Goal: Task Accomplishment & Management: Manage account settings

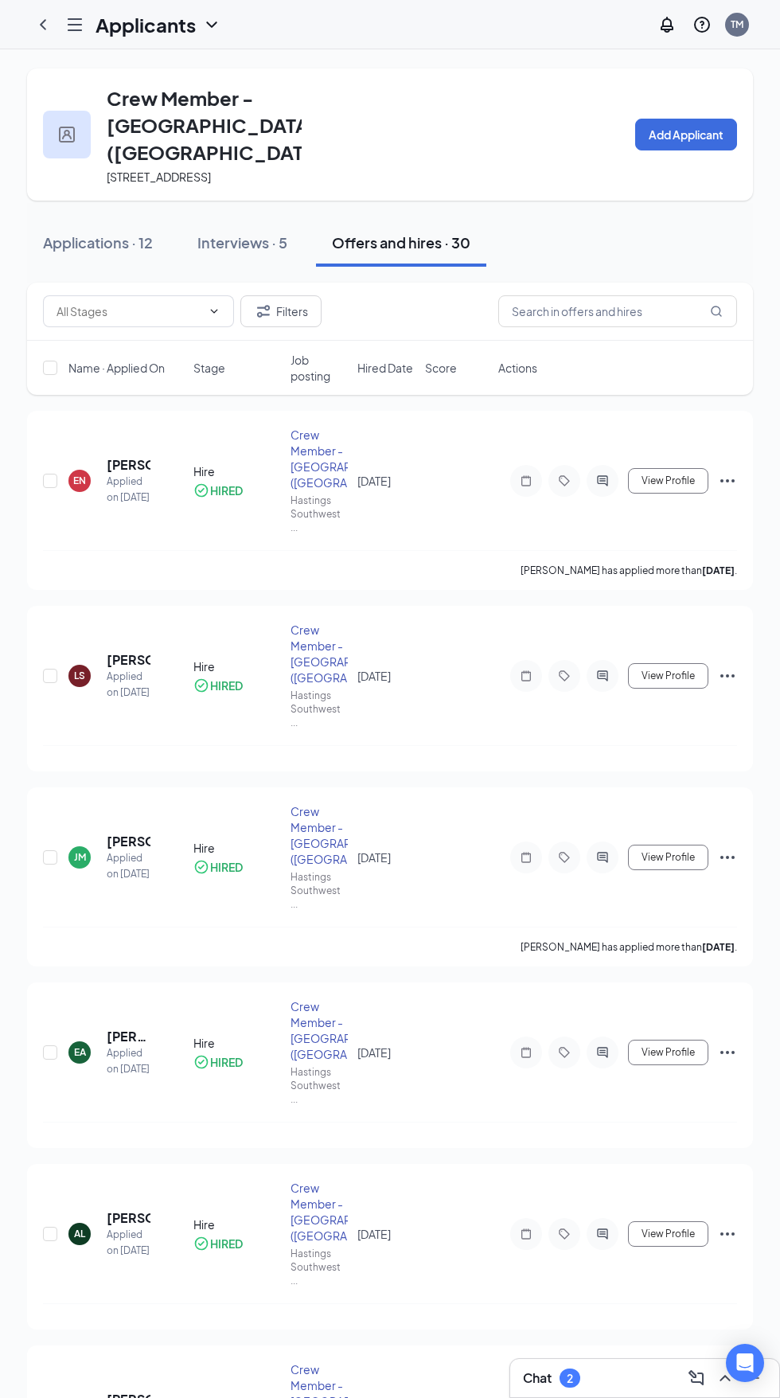
click at [42, 24] on icon "ChevronLeft" at bounding box center [42, 24] width 19 height 19
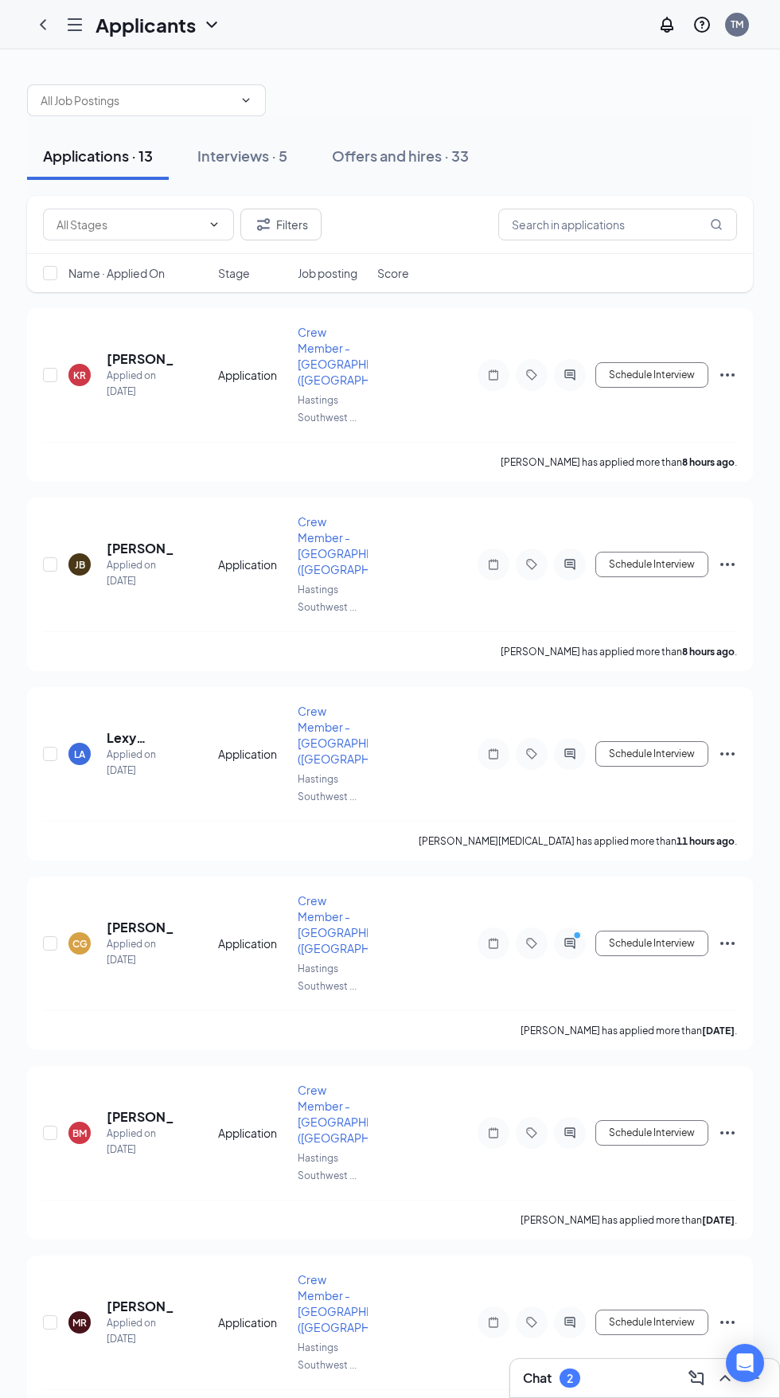
click at [156, 747] on h5 "Lexy [MEDICAL_DATA]" at bounding box center [141, 738] width 68 height 18
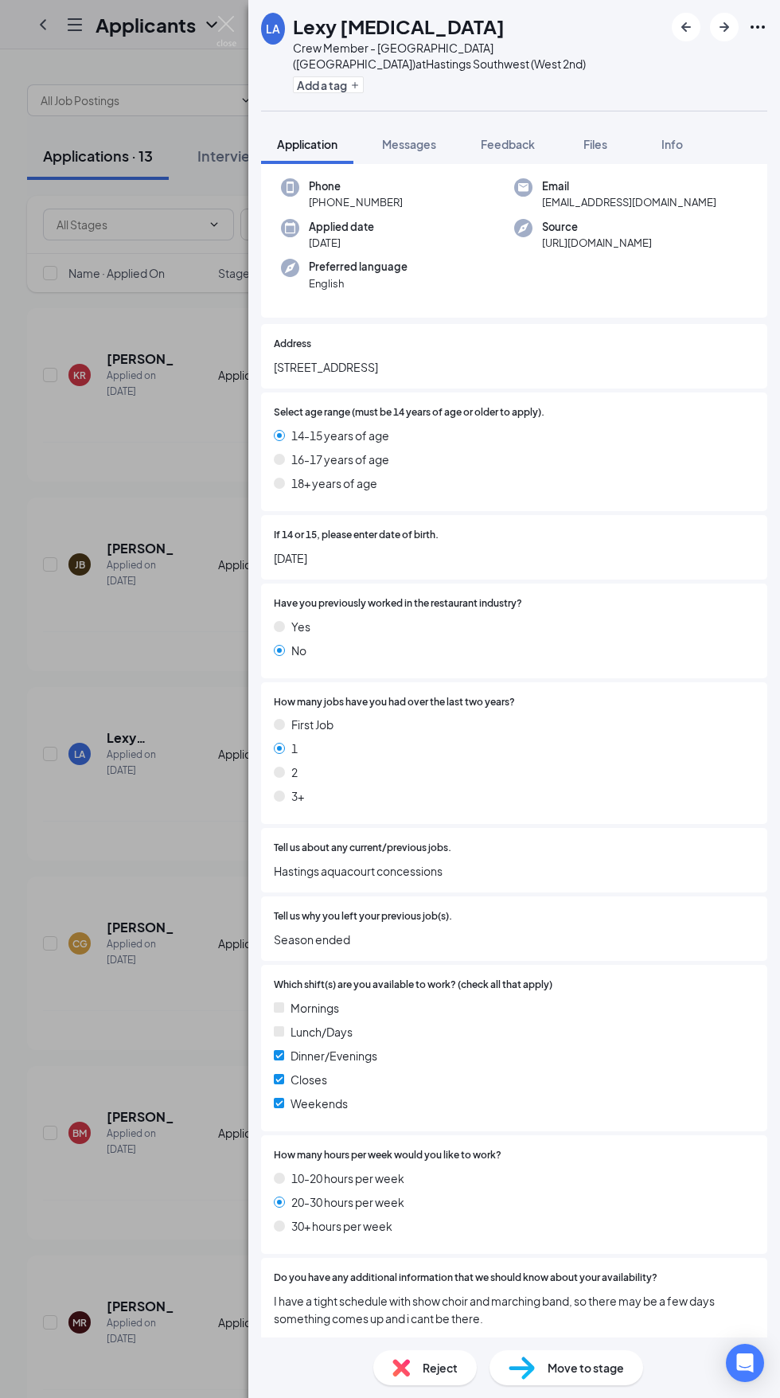
scroll to position [222, 0]
click at [558, 1368] on span "Move to stage" at bounding box center [586, 1368] width 76 height 18
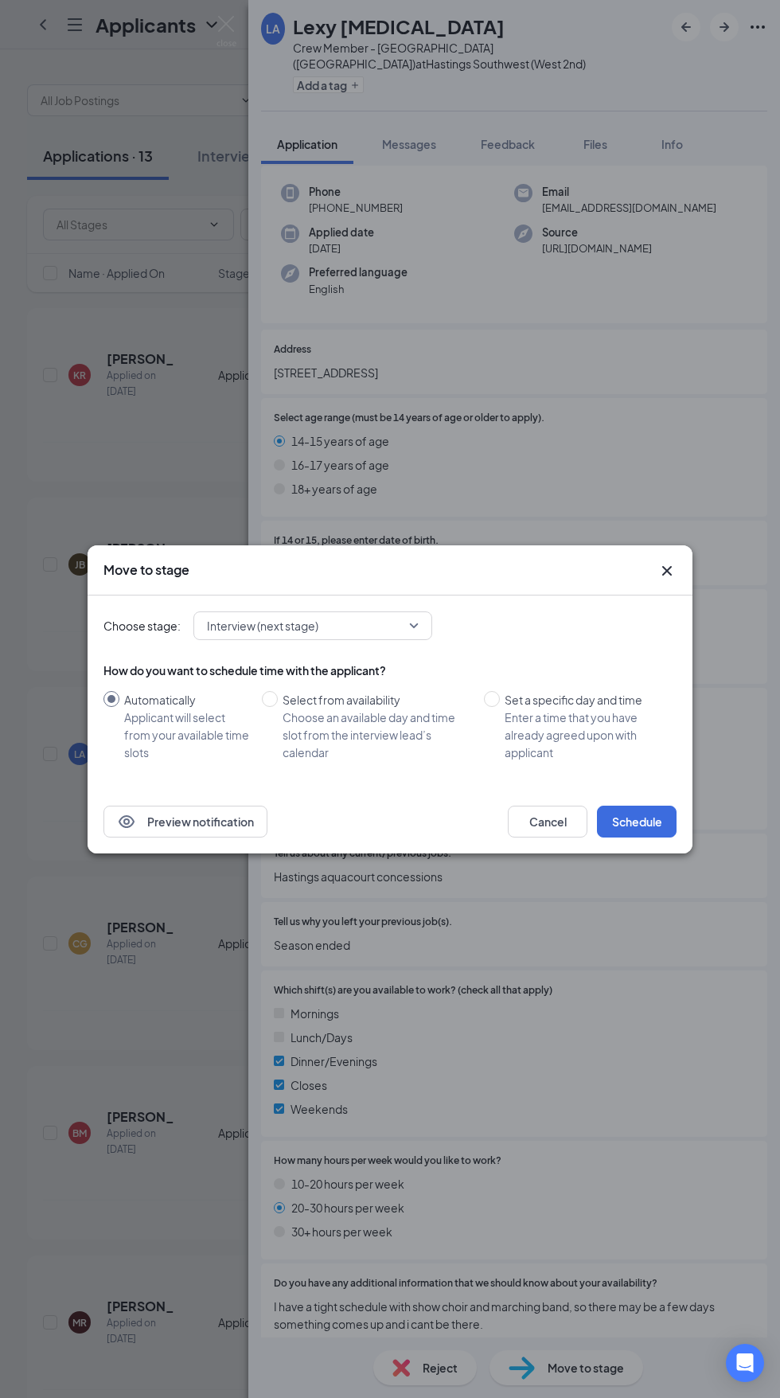
click at [666, 570] on icon "Cross" at bounding box center [667, 570] width 10 height 10
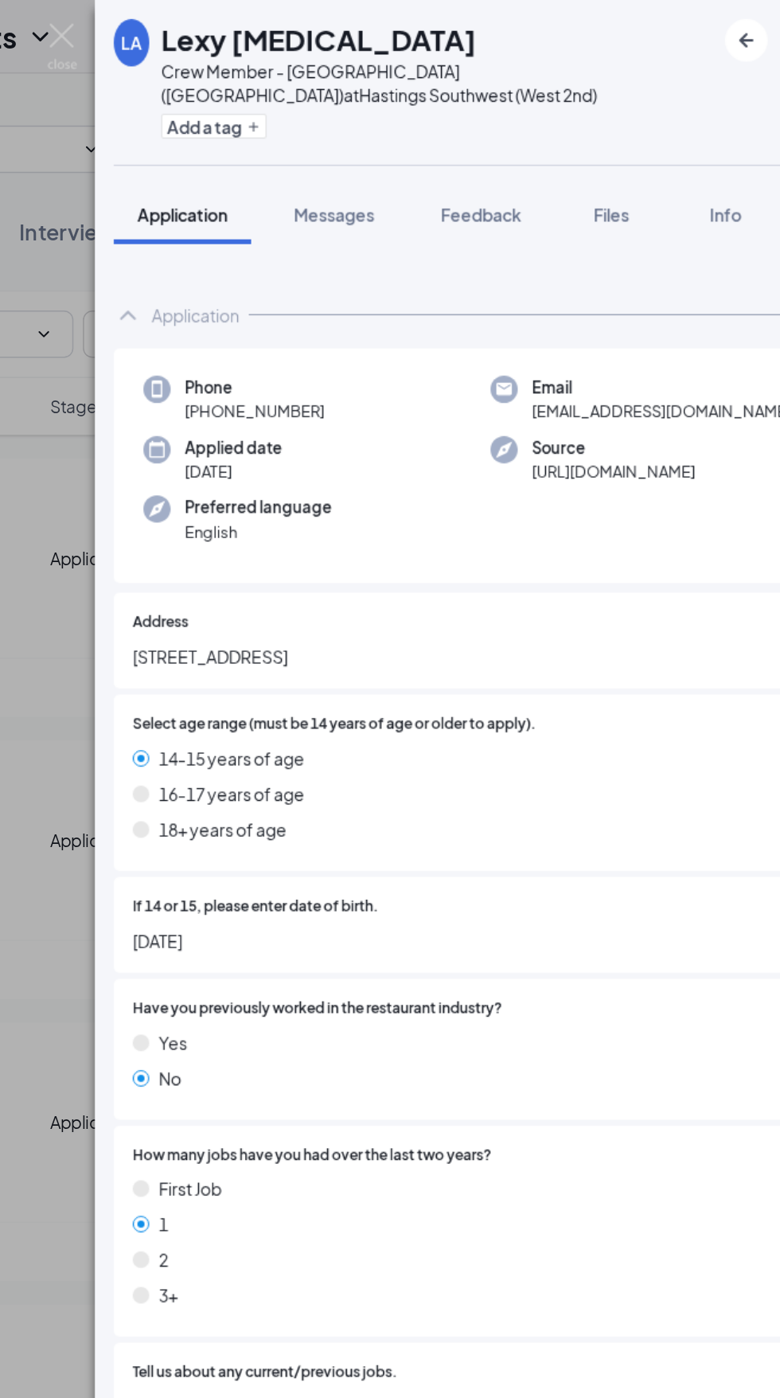
scroll to position [0, 0]
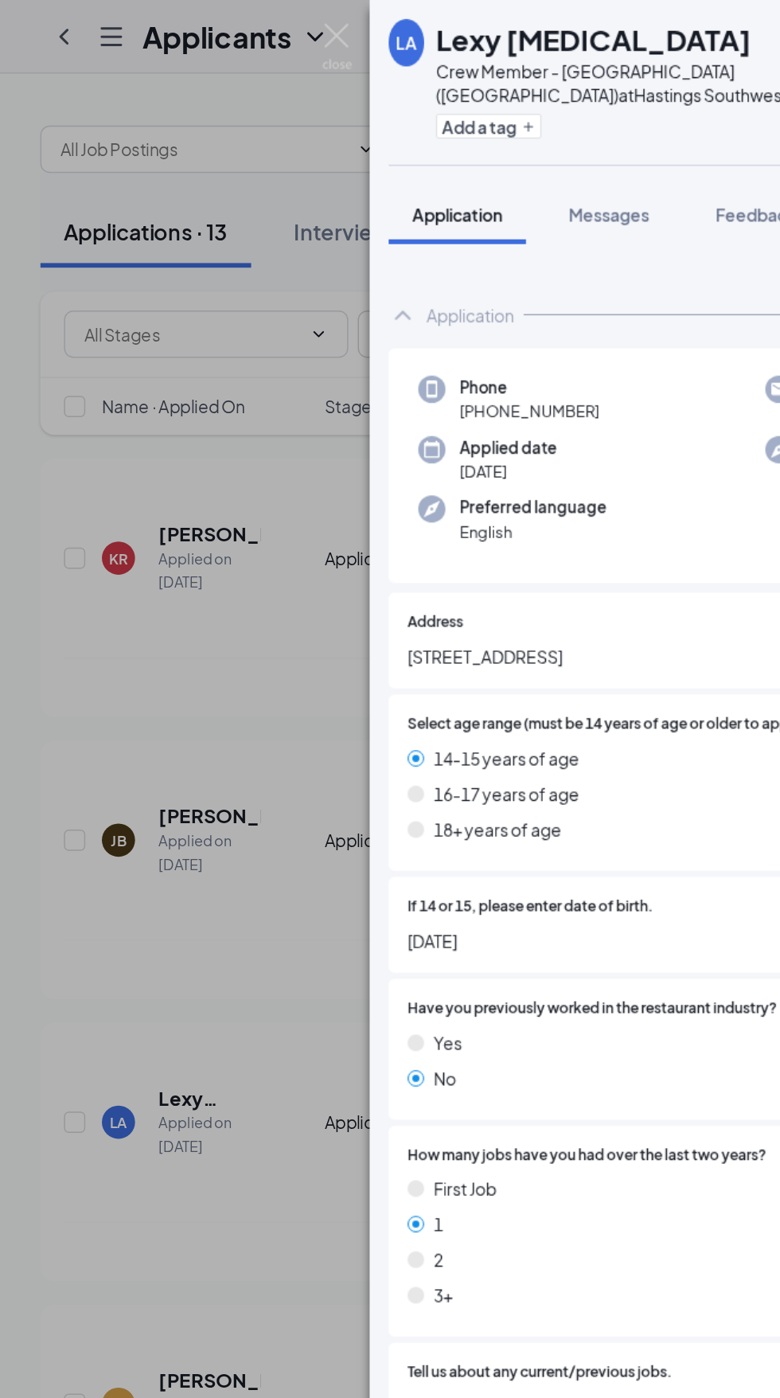
click at [213, 529] on div "LA Lexy [MEDICAL_DATA] Crew Member - [GEOGRAPHIC_DATA] Southwest (West 2nd) at …" at bounding box center [390, 699] width 780 height 1398
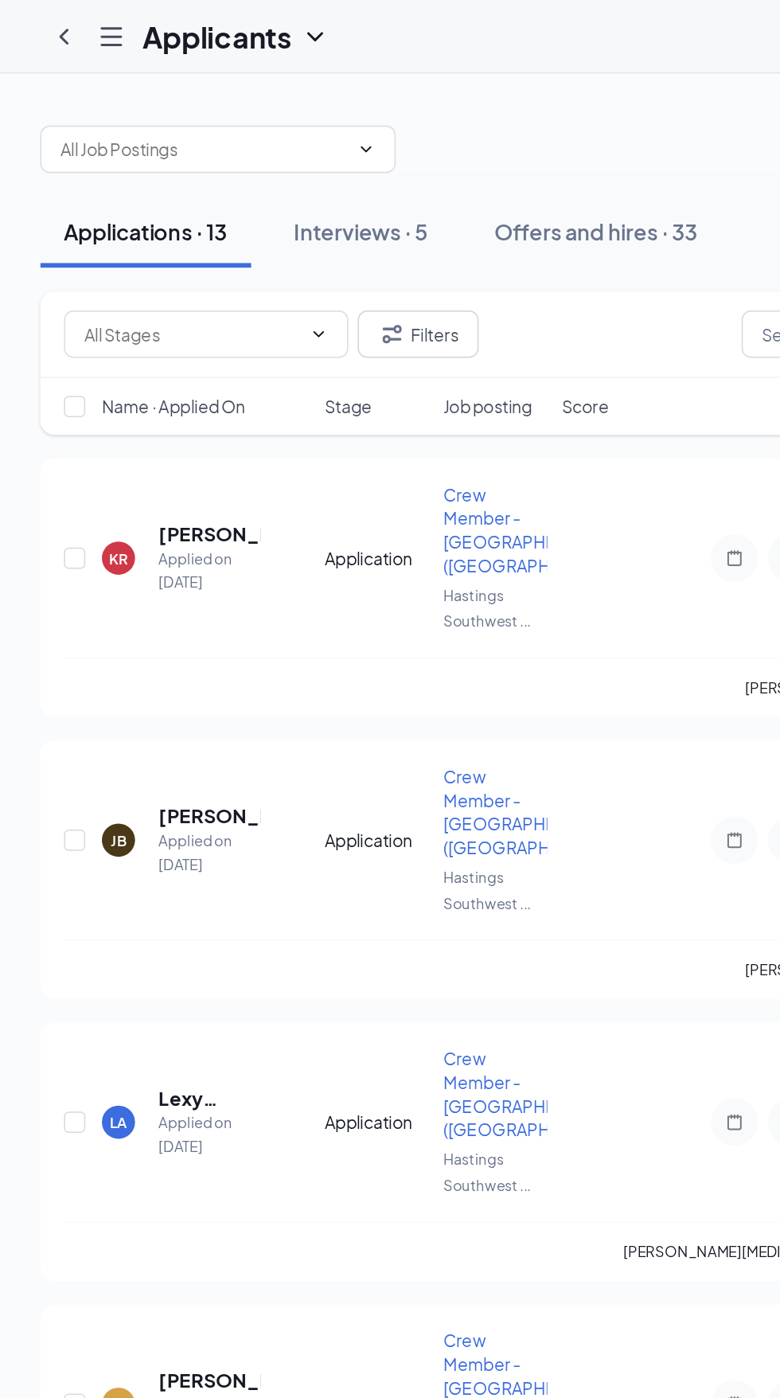
click at [42, 24] on icon "ChevronLeft" at bounding box center [42, 24] width 19 height 19
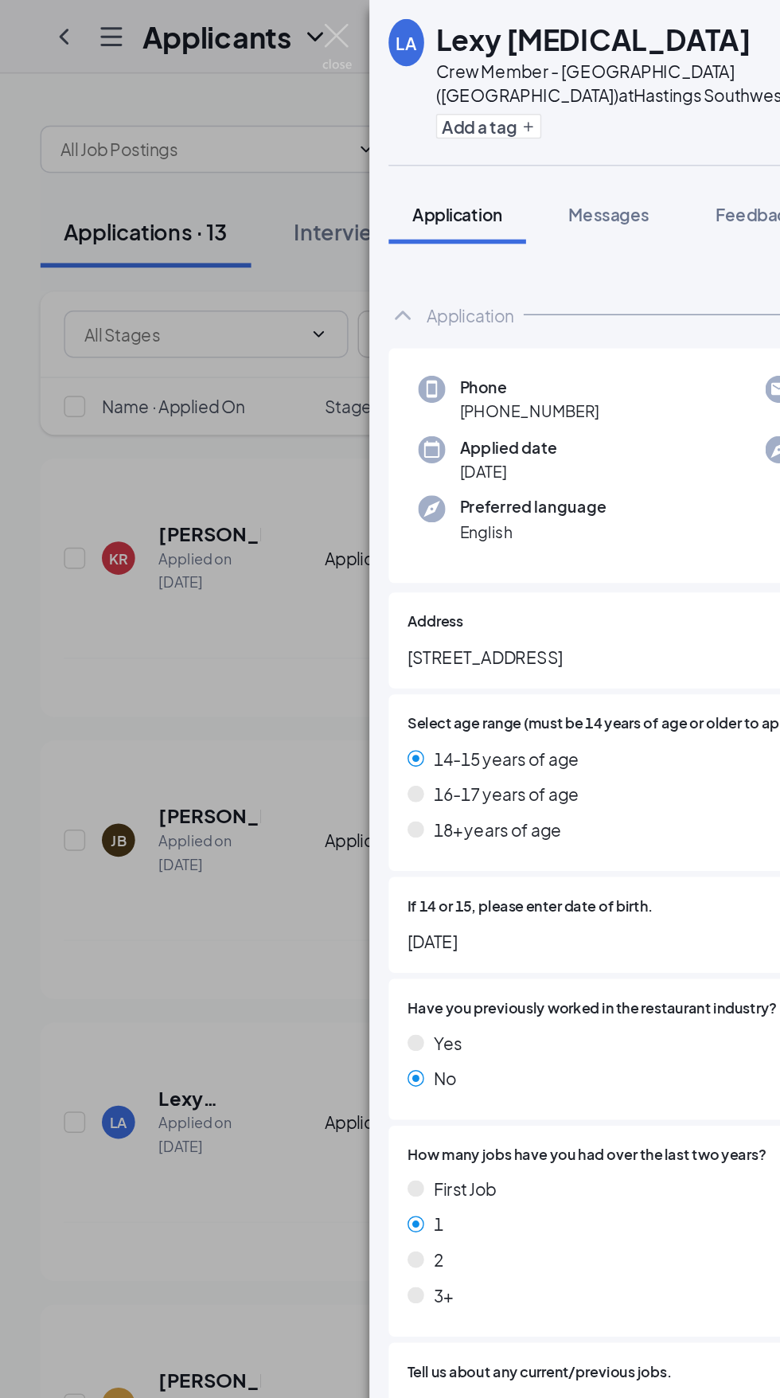
click at [159, 92] on div "LA Lexy [MEDICAL_DATA] Crew Member - [GEOGRAPHIC_DATA] Southwest (West 2nd) at …" at bounding box center [390, 699] width 780 height 1398
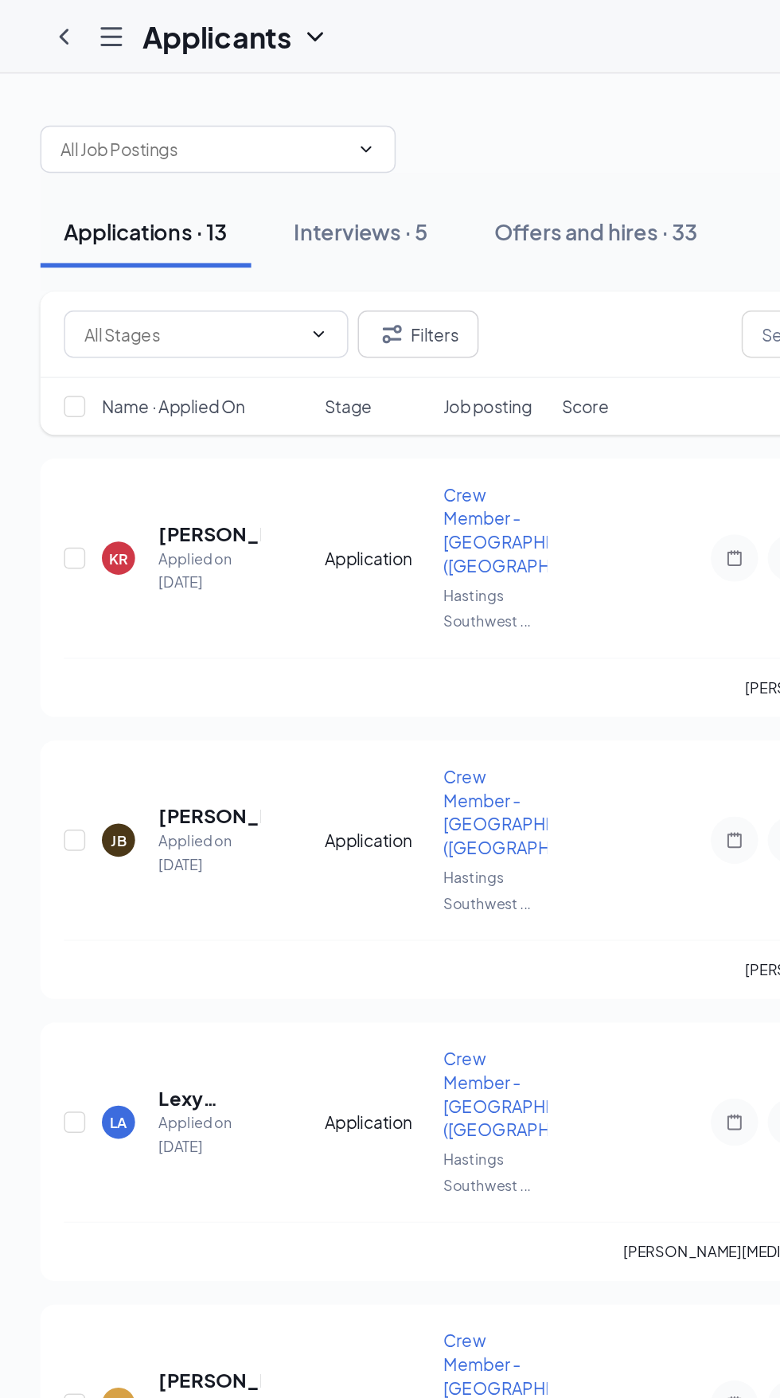
click at [42, 24] on icon "ChevronLeft" at bounding box center [42, 24] width 19 height 19
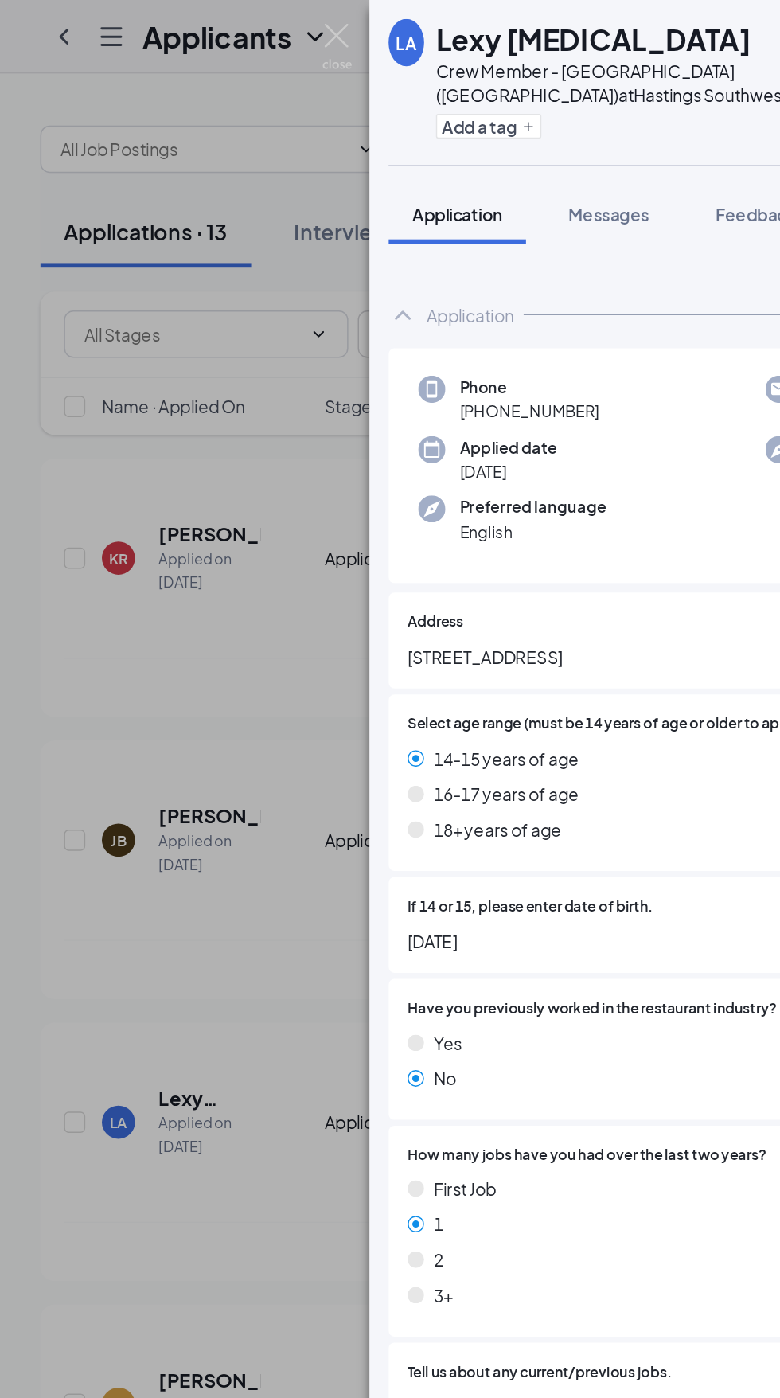
click at [155, 68] on div "LA Lexy [MEDICAL_DATA] Crew Member - [GEOGRAPHIC_DATA] Southwest (West 2nd) at …" at bounding box center [390, 699] width 780 height 1398
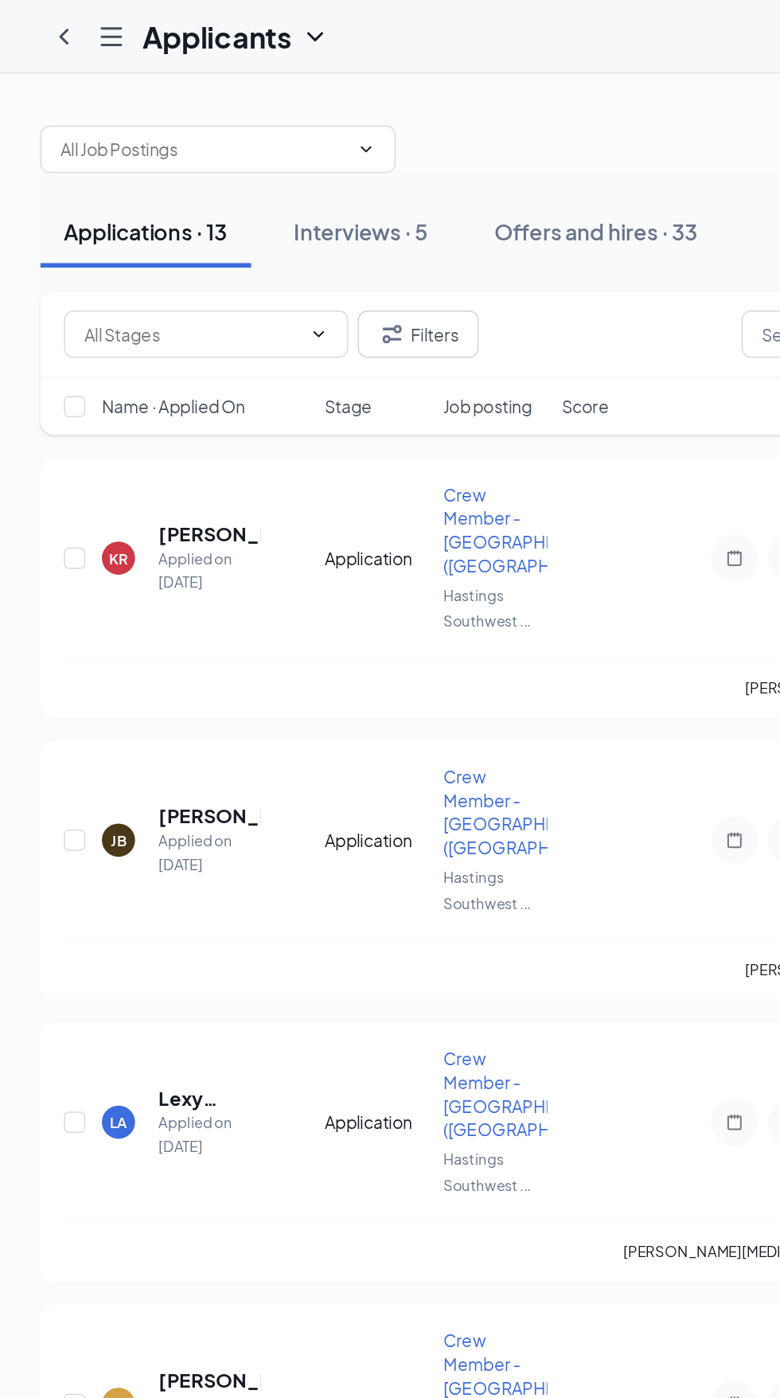
click at [82, 24] on icon "Hamburger" at bounding box center [74, 24] width 19 height 19
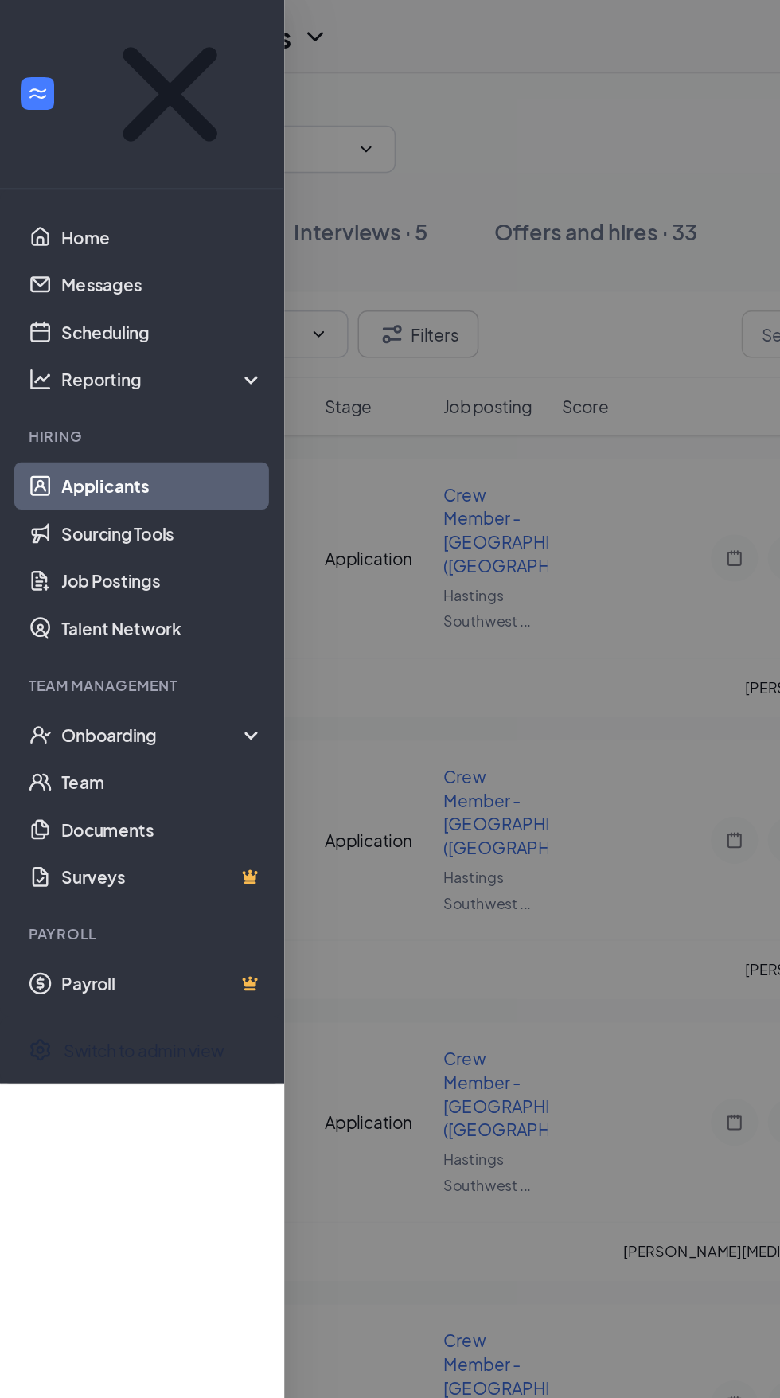
click at [101, 143] on link "Home" at bounding box center [109, 159] width 136 height 32
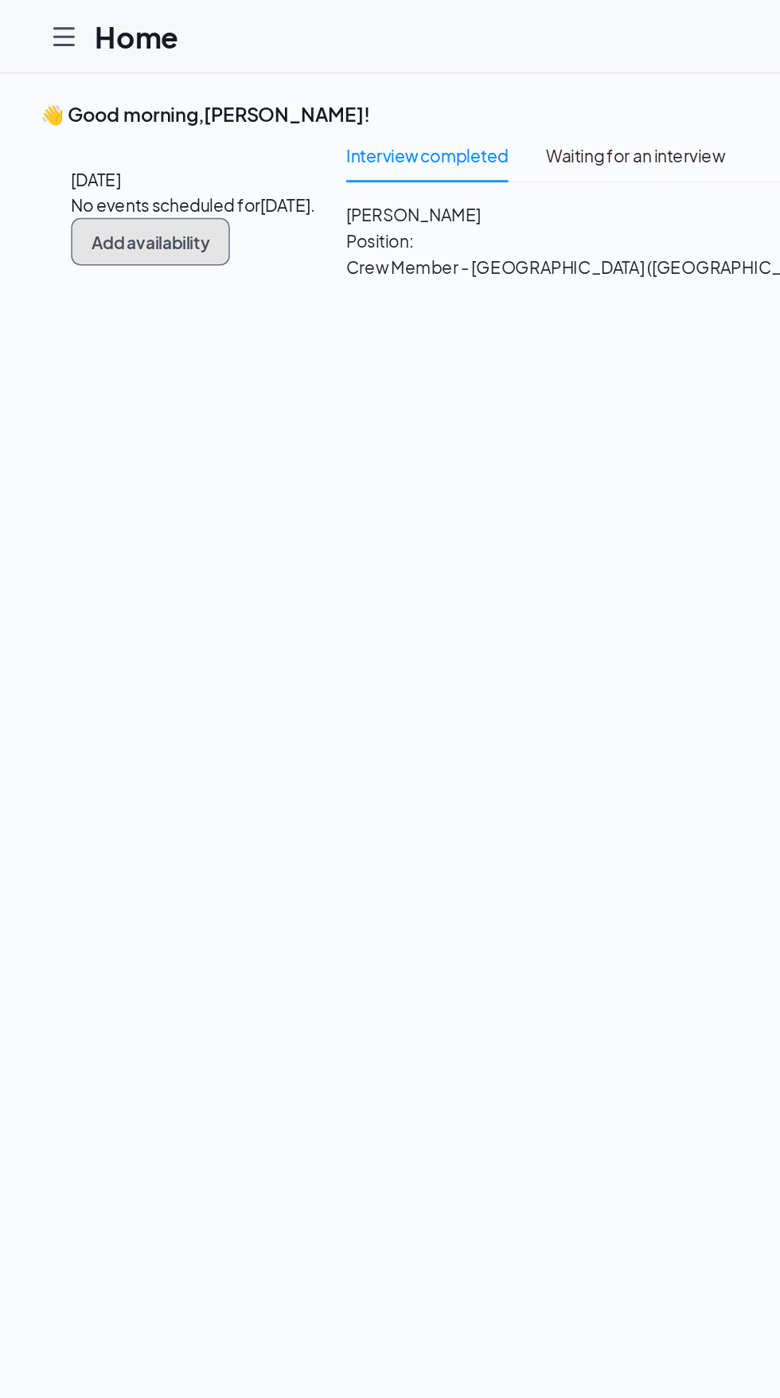
click at [154, 178] on button "Add availability" at bounding box center [101, 163] width 107 height 32
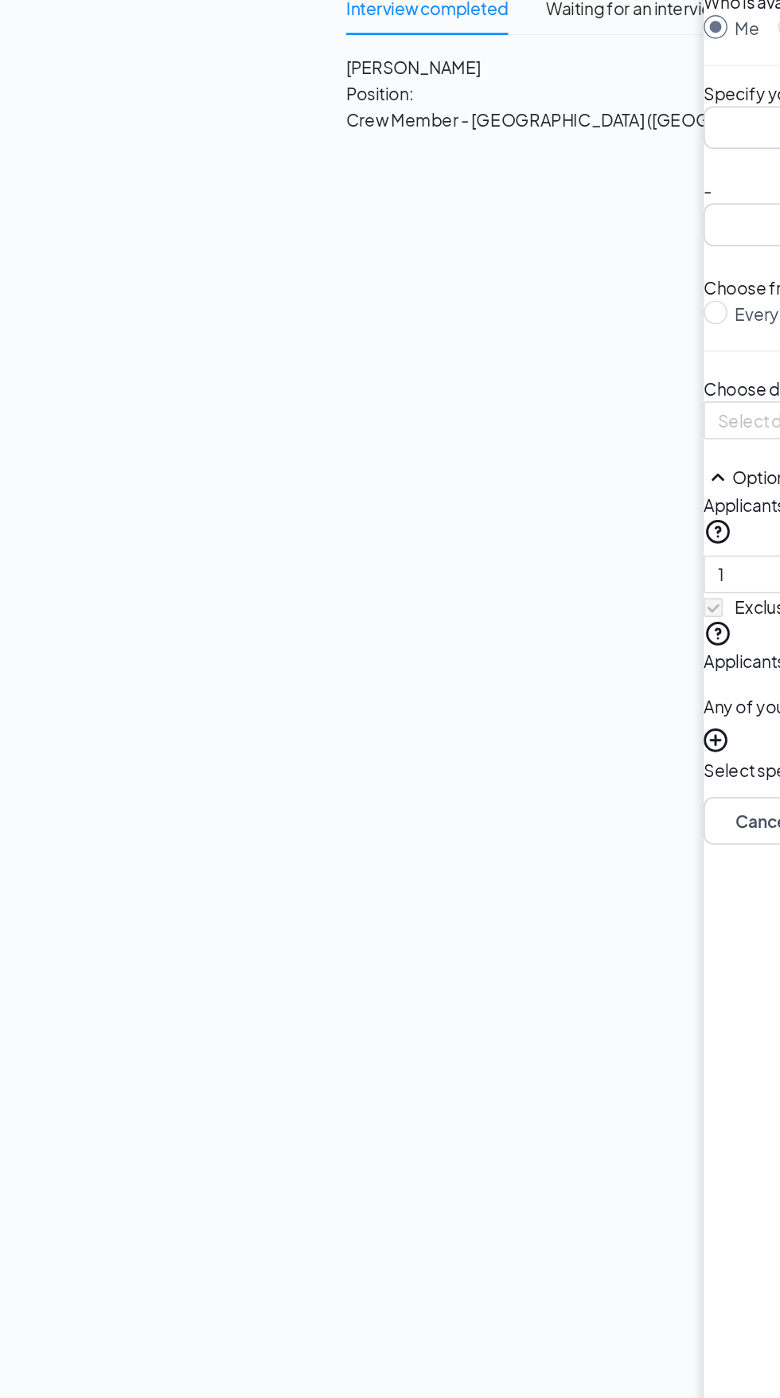
click at [483, 198] on input "search" at bounding box center [523, 184] width 81 height 27
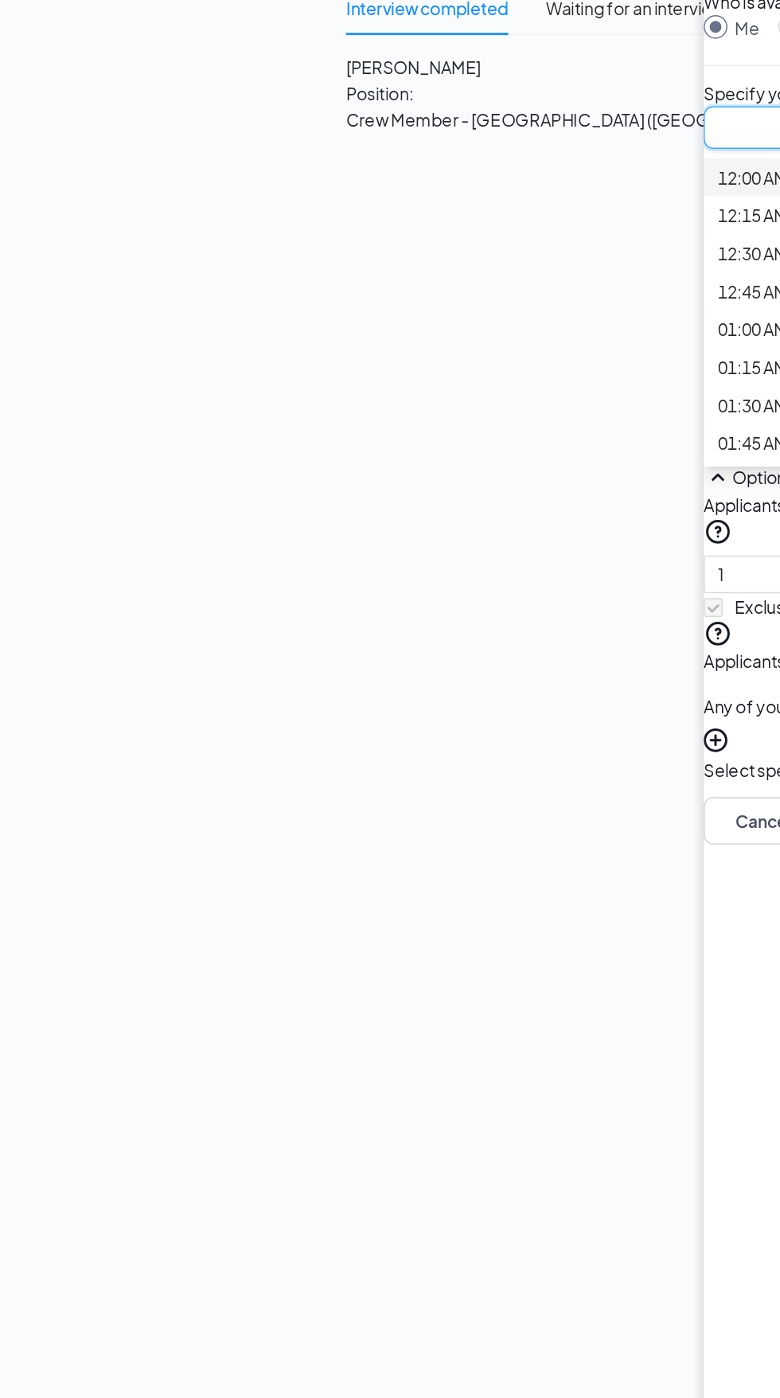
click at [473, 335] on div at bounding box center [626, 334] width 307 height 1
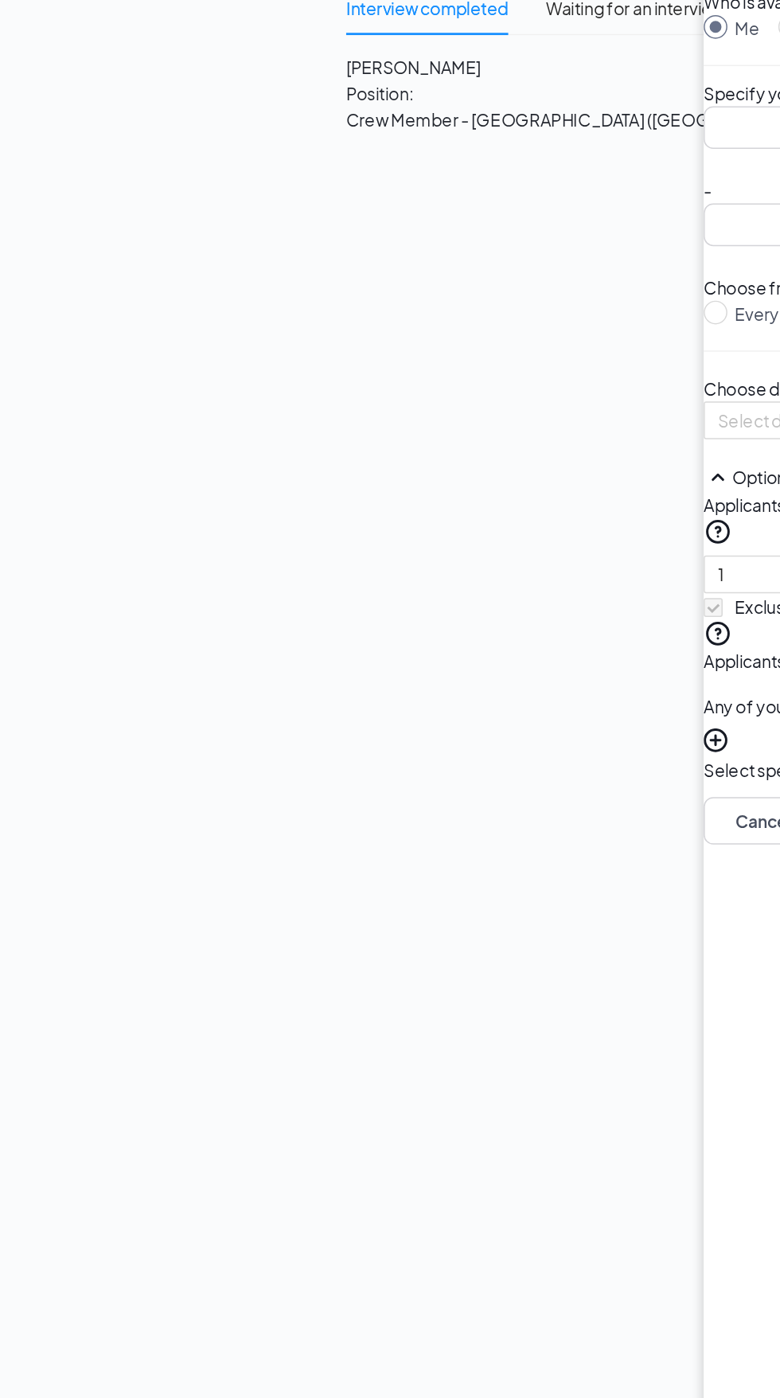
click at [473, 391] on div "Who is available during this time? Me Someone else Specify your availability 12…" at bounding box center [626, 363] width 307 height 543
click at [483, 390] on input at bounding box center [527, 382] width 89 height 18
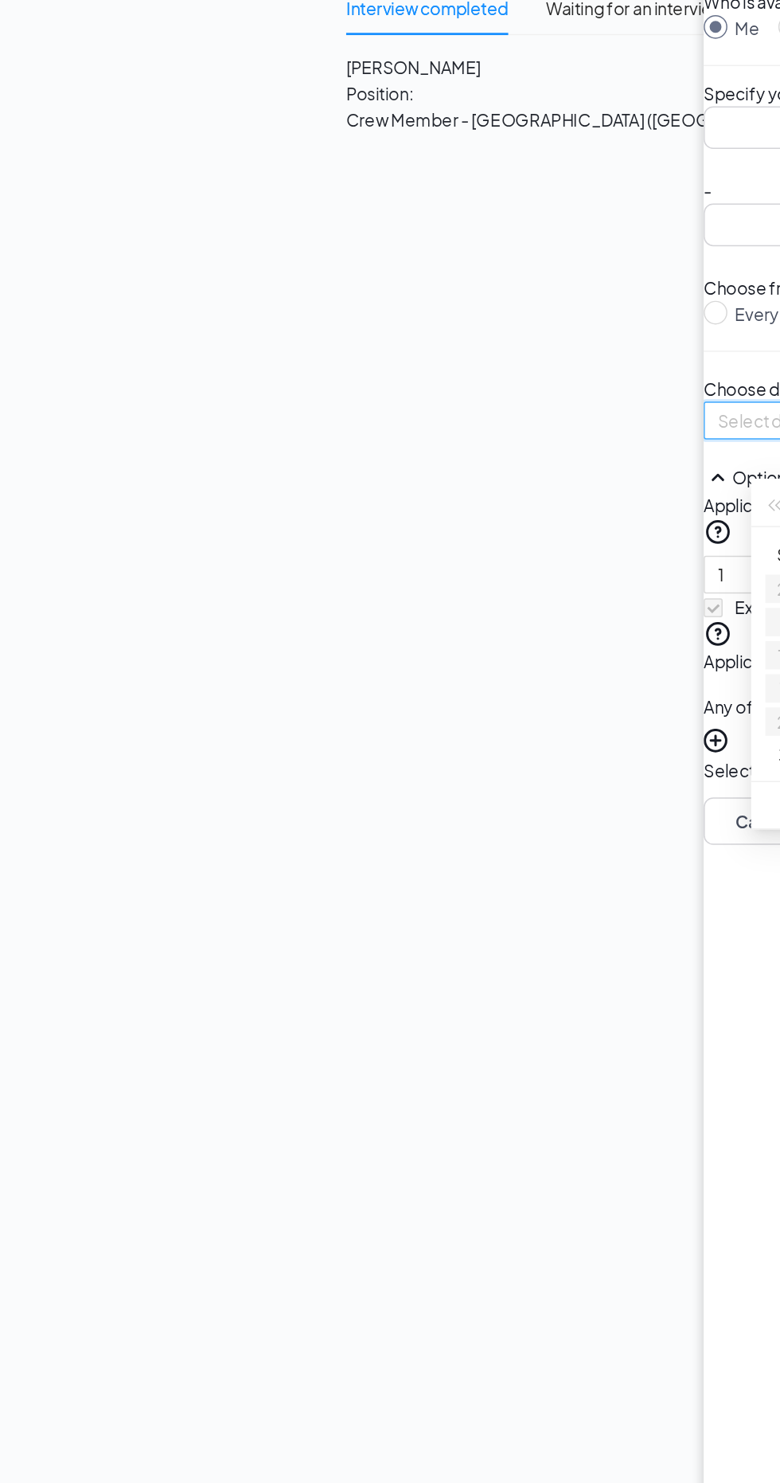
click at [637, 592] on button "28" at bounding box center [644, 584] width 14 height 18
type input "[DATE]"
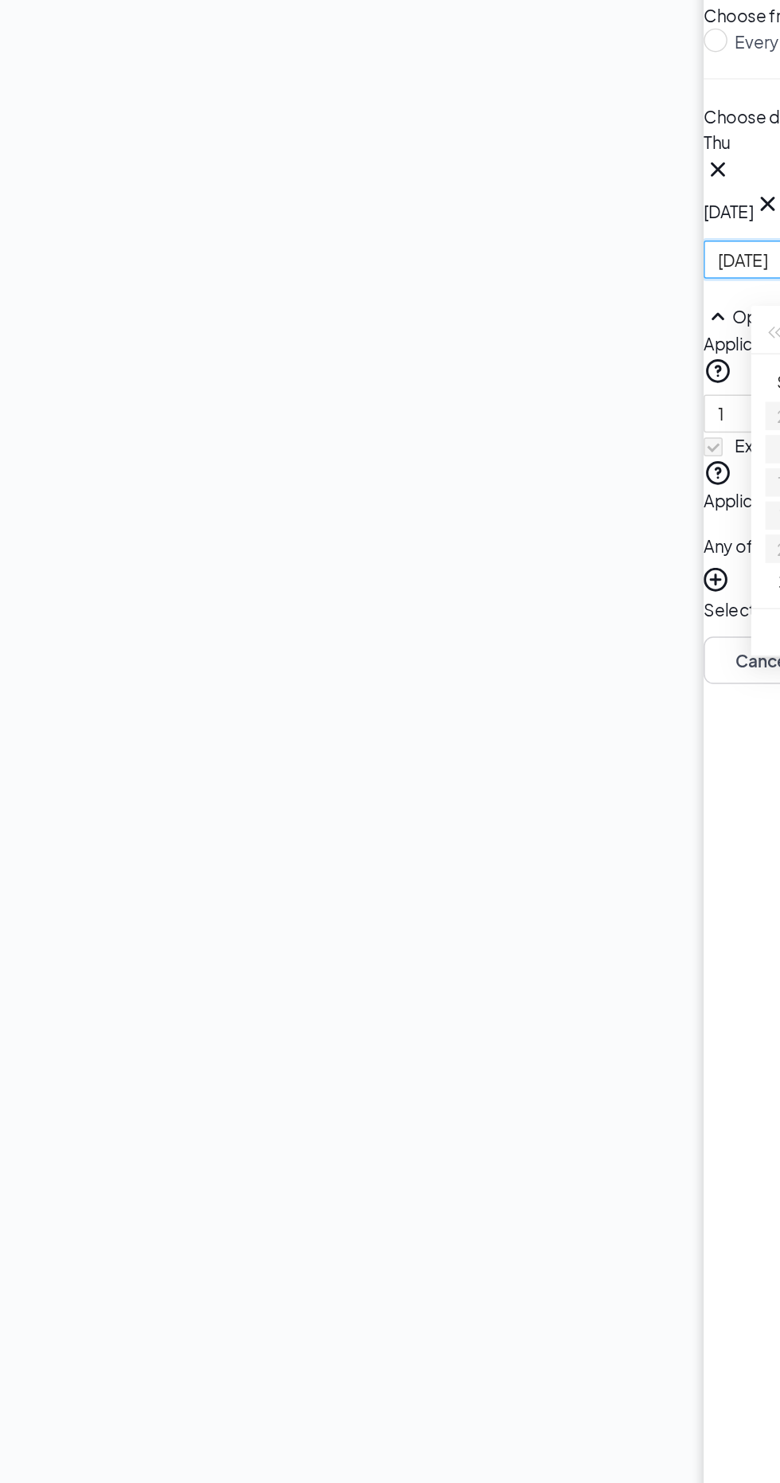
click at [473, 479] on div "Add availability Who is available during this time? Me Someone else Specify you…" at bounding box center [626, 395] width 307 height 692
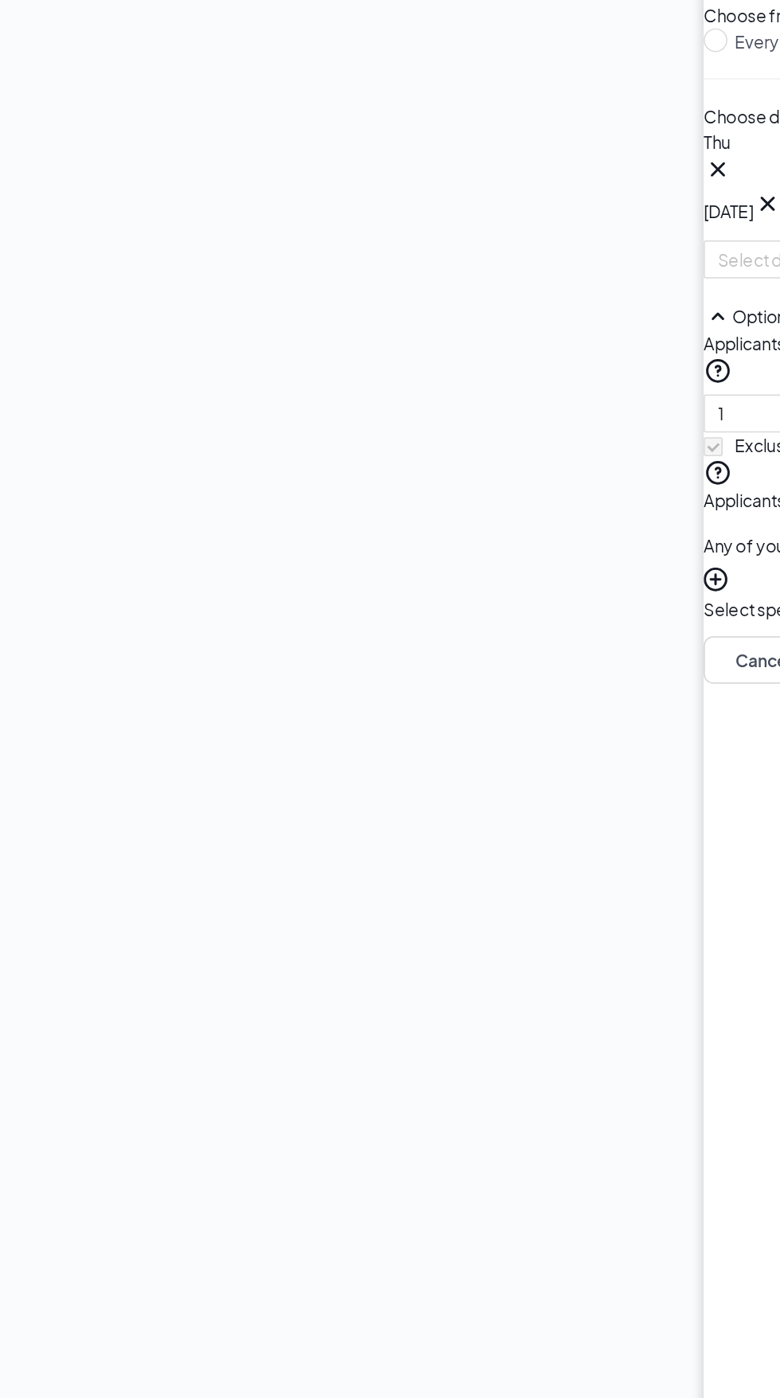
click at [483, 465] on input at bounding box center [527, 456] width 89 height 18
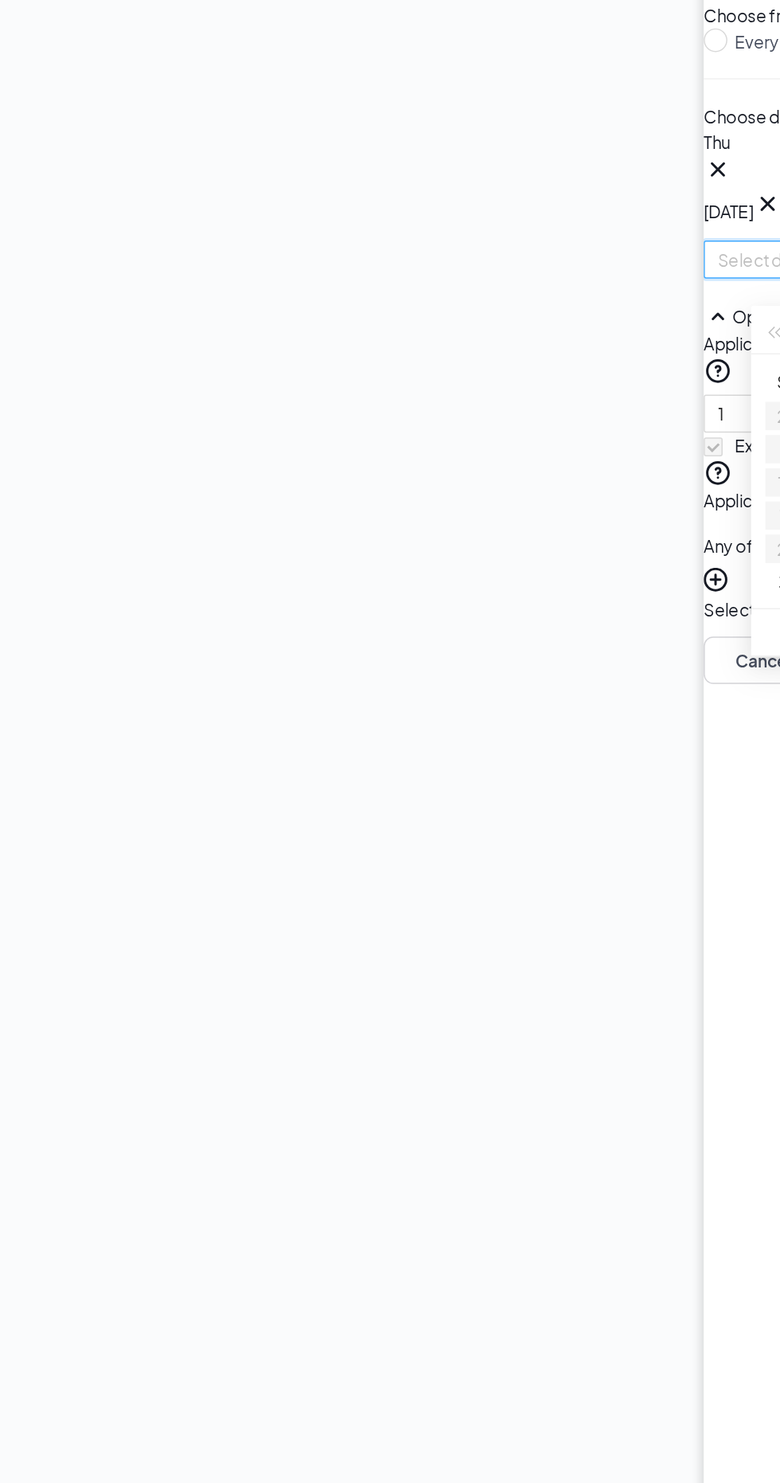
click at [637, 659] on button "28" at bounding box center [644, 651] width 14 height 18
type input "[DATE]"
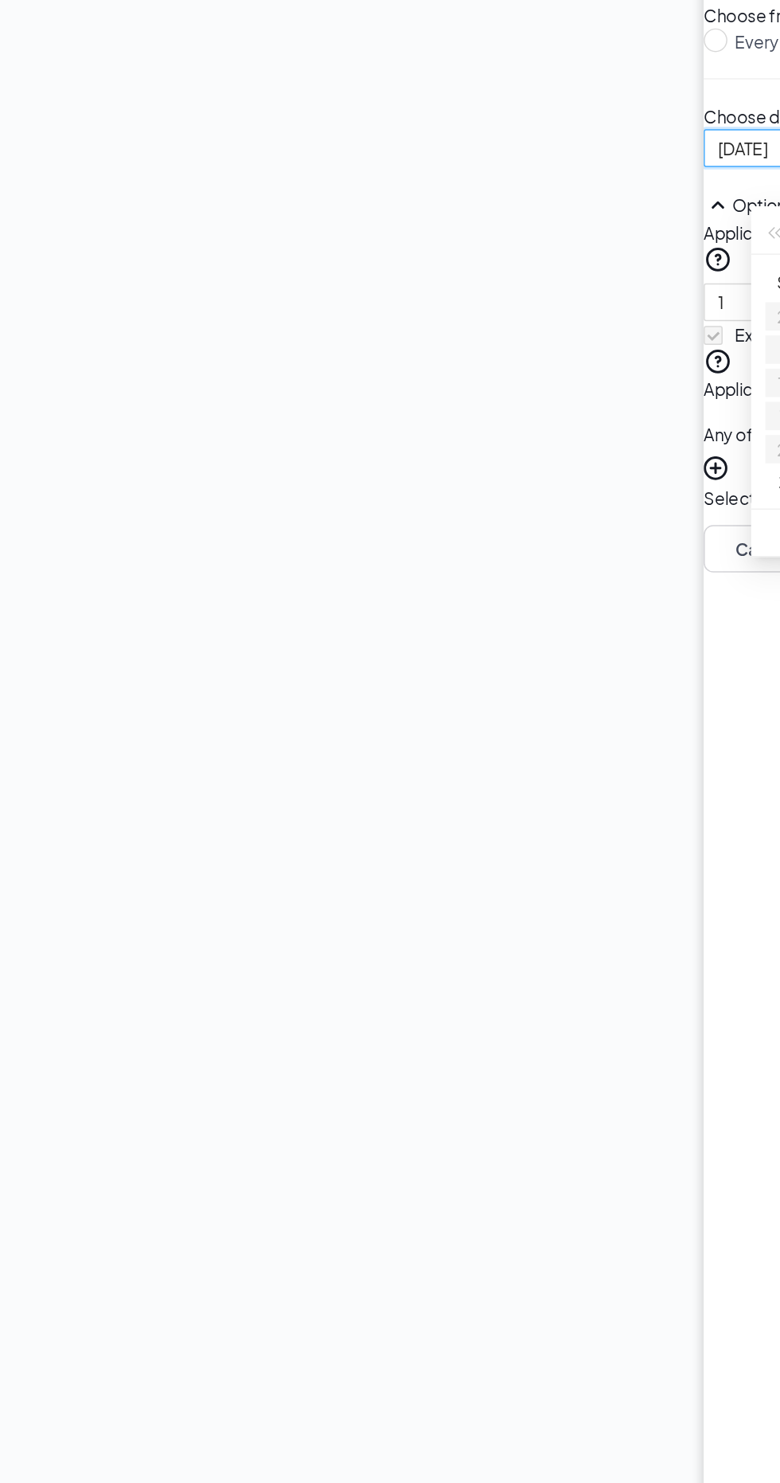
click at [637, 592] on button "28" at bounding box center [644, 584] width 14 height 18
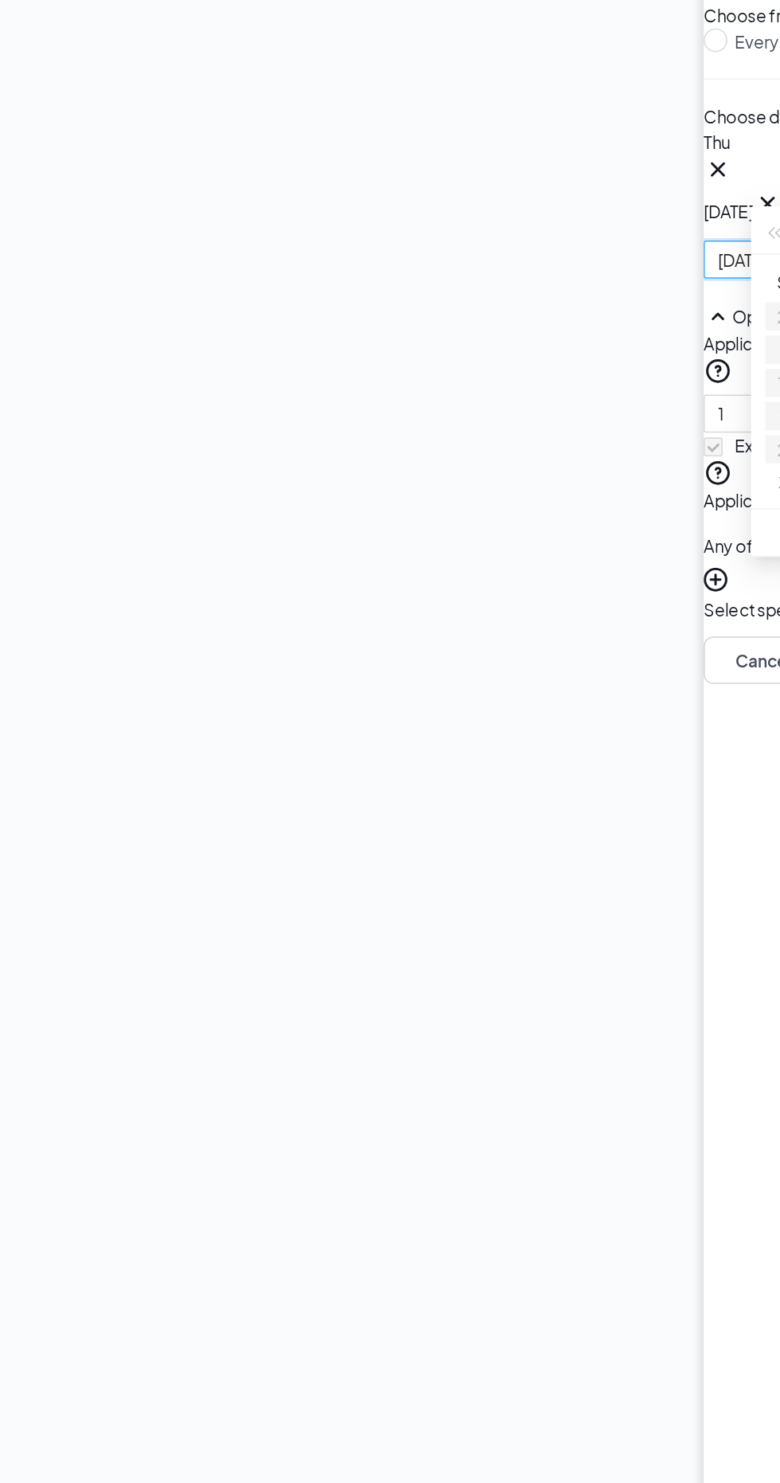
click at [473, 451] on div "Add availability Who is available during this time? Me Someone else Specify you…" at bounding box center [626, 395] width 307 height 692
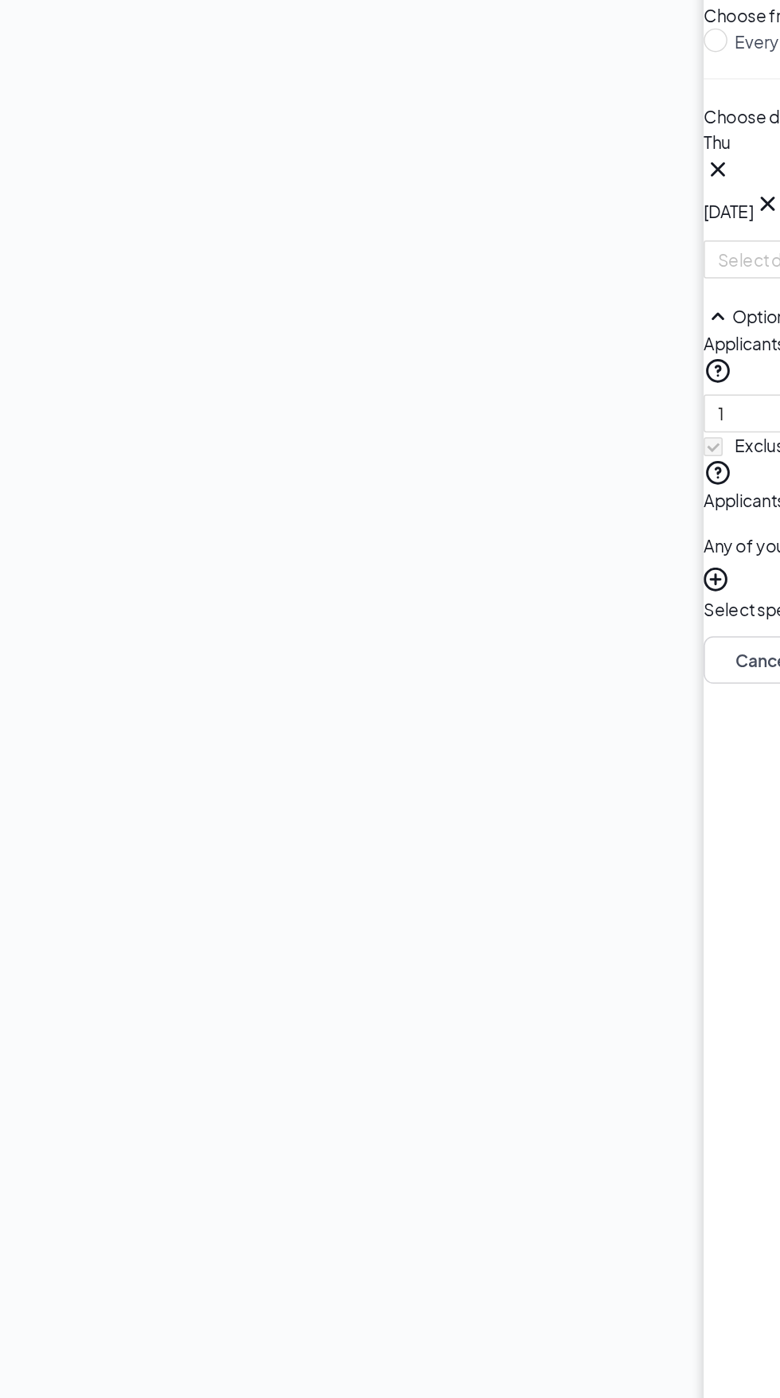
click at [473, 405] on icon "Cross" at bounding box center [482, 395] width 19 height 19
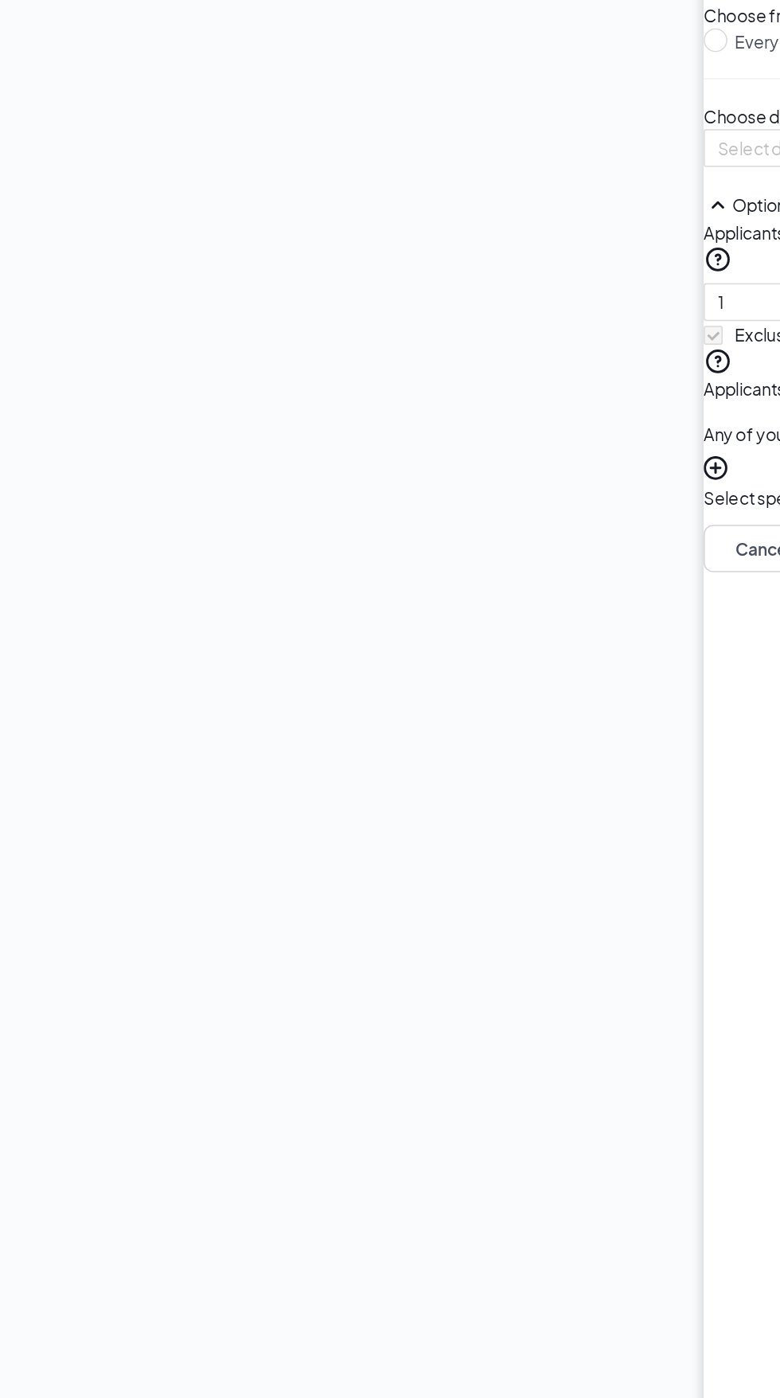
click at [483, 390] on input at bounding box center [527, 382] width 89 height 18
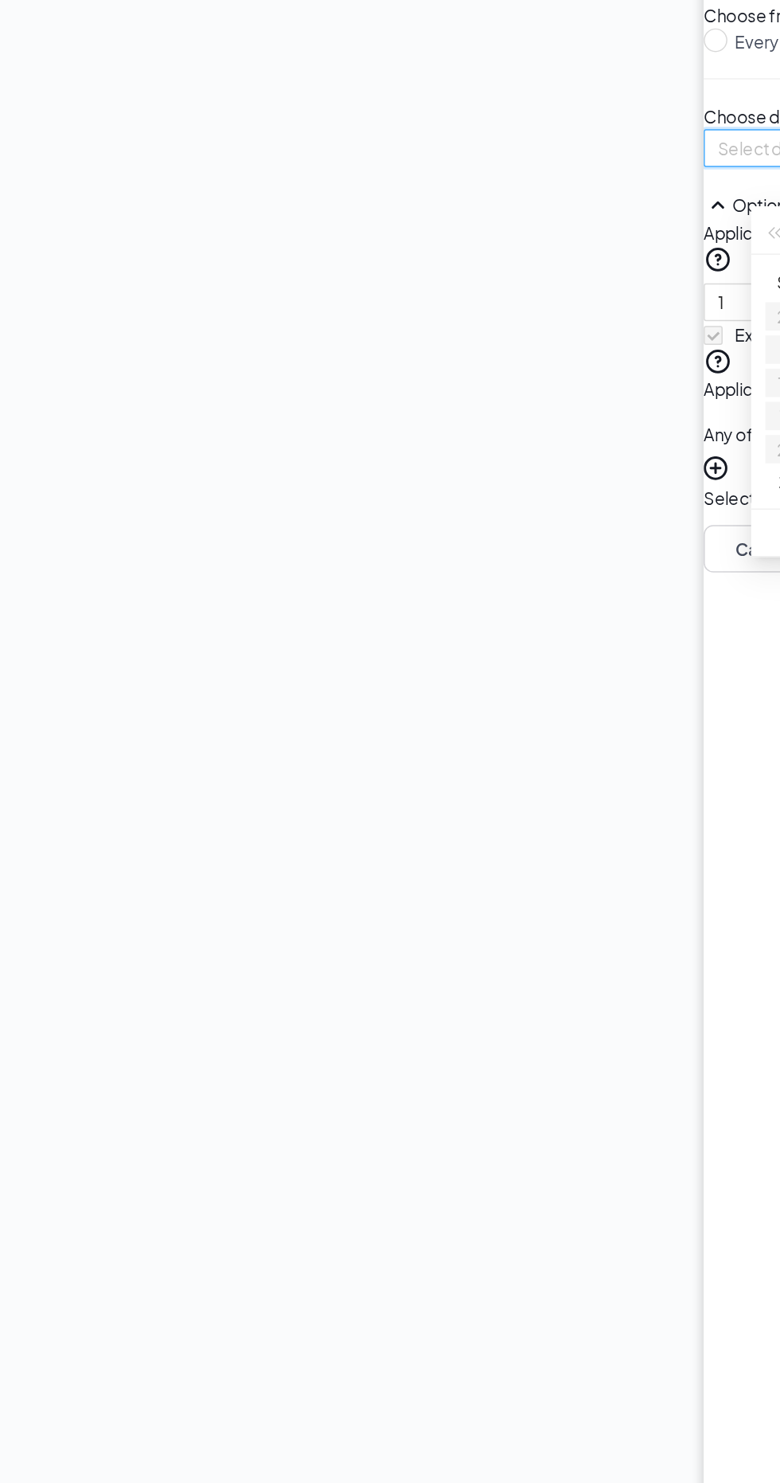
click at [637, 592] on button "28" at bounding box center [644, 584] width 14 height 18
type input "[DATE]"
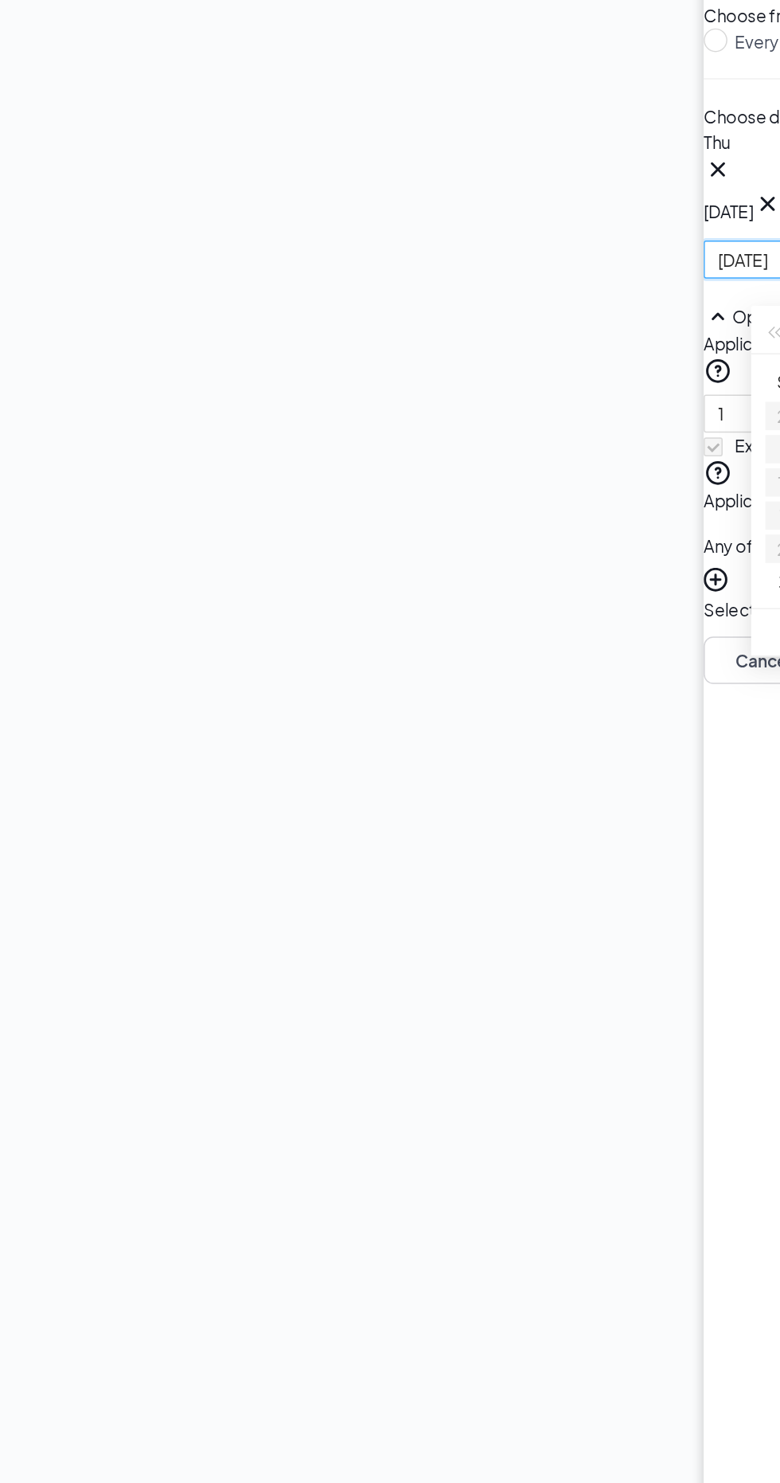
click at [637, 659] on button "28" at bounding box center [644, 651] width 14 height 18
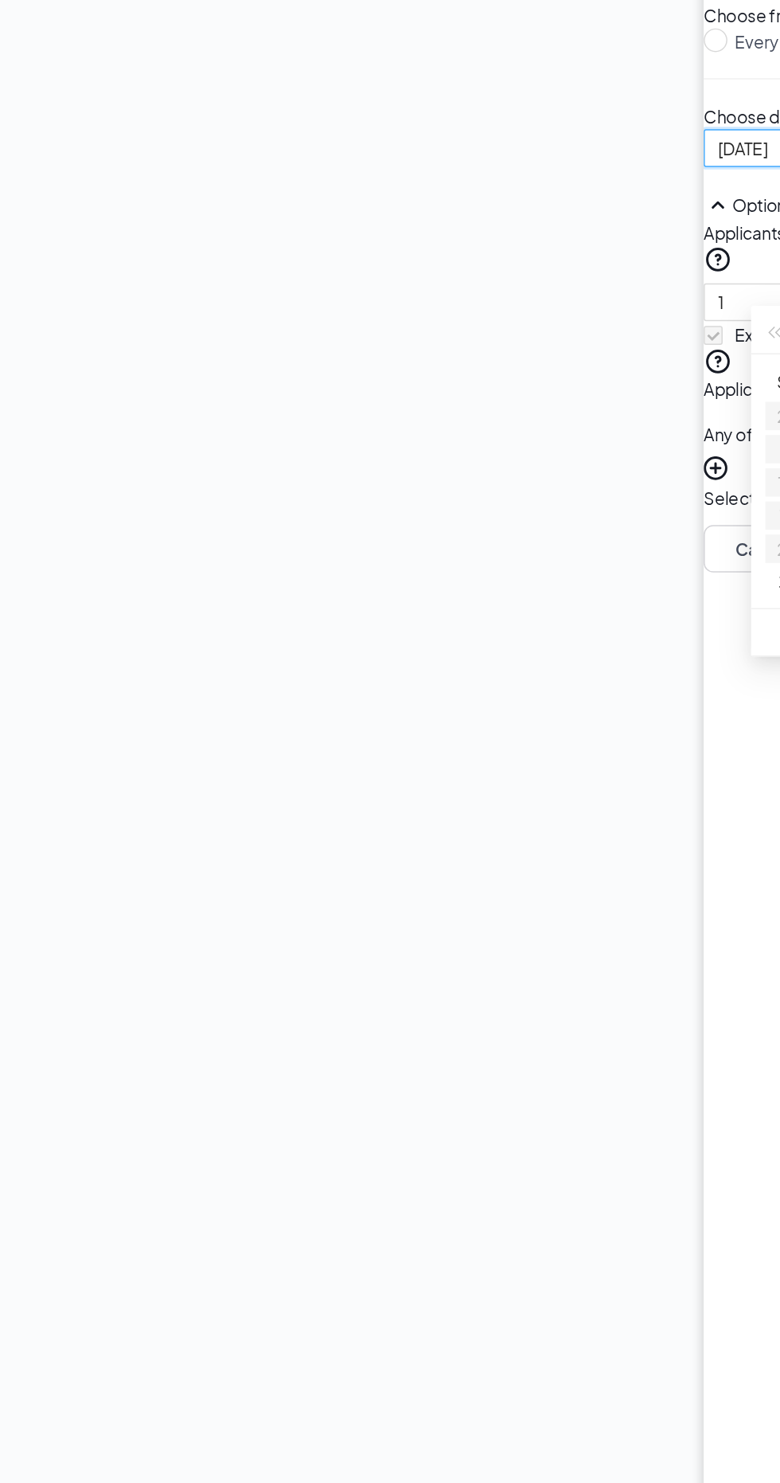
click at [473, 458] on div "Add availability Who is available during this time? Me Someone else Specify you…" at bounding box center [626, 357] width 307 height 617
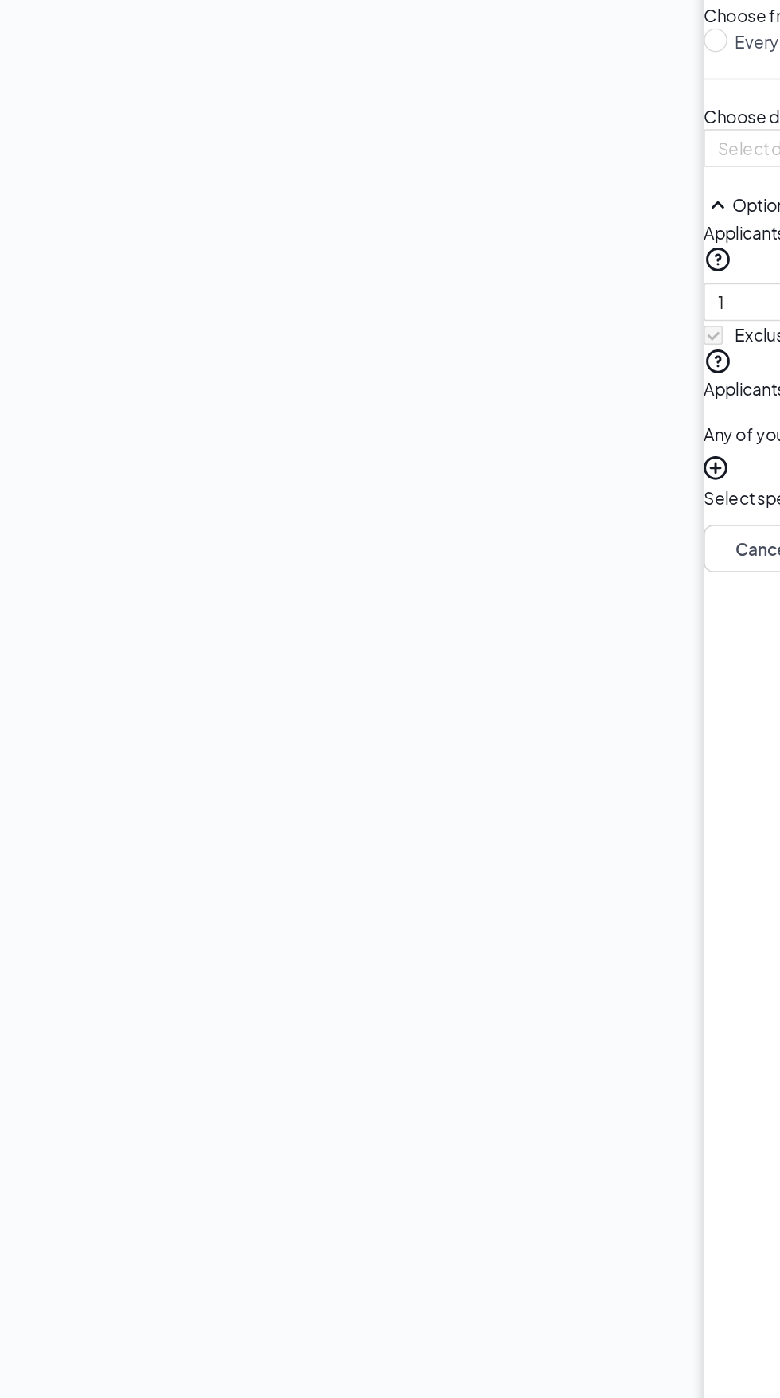
click at [483, 390] on input at bounding box center [527, 382] width 89 height 18
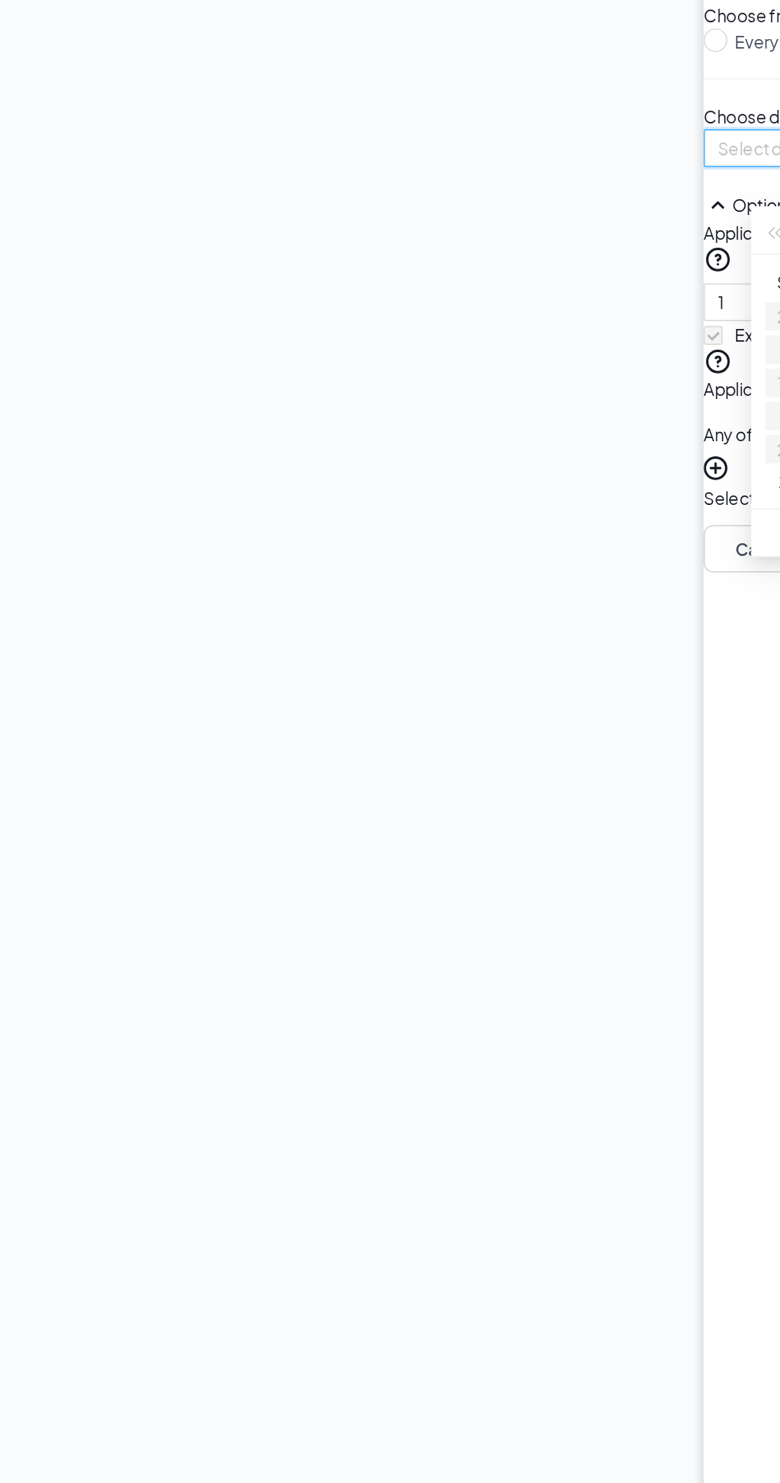
click at [637, 592] on button "28" at bounding box center [644, 584] width 14 height 18
type input "[DATE]"
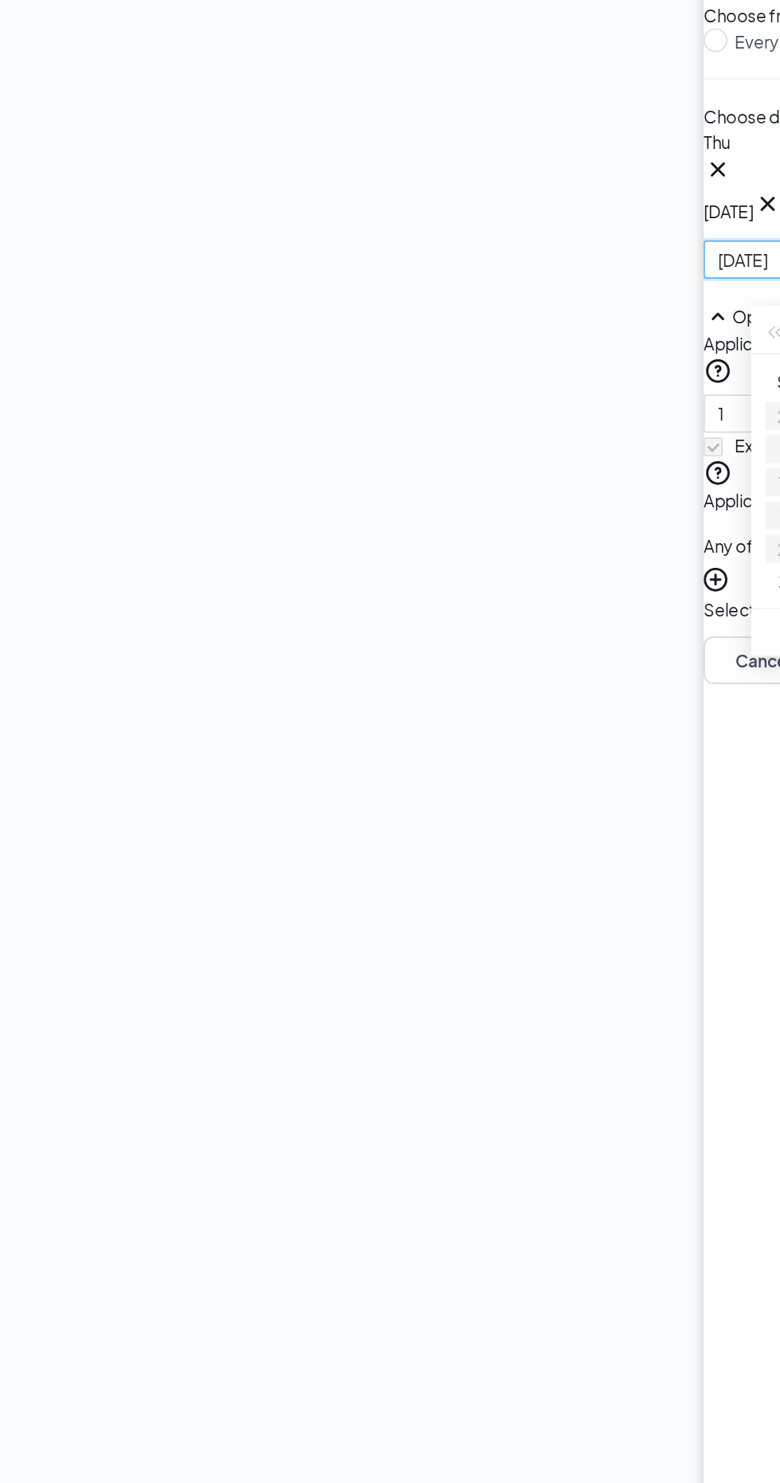
click at [637, 659] on button "28" at bounding box center [644, 651] width 14 height 18
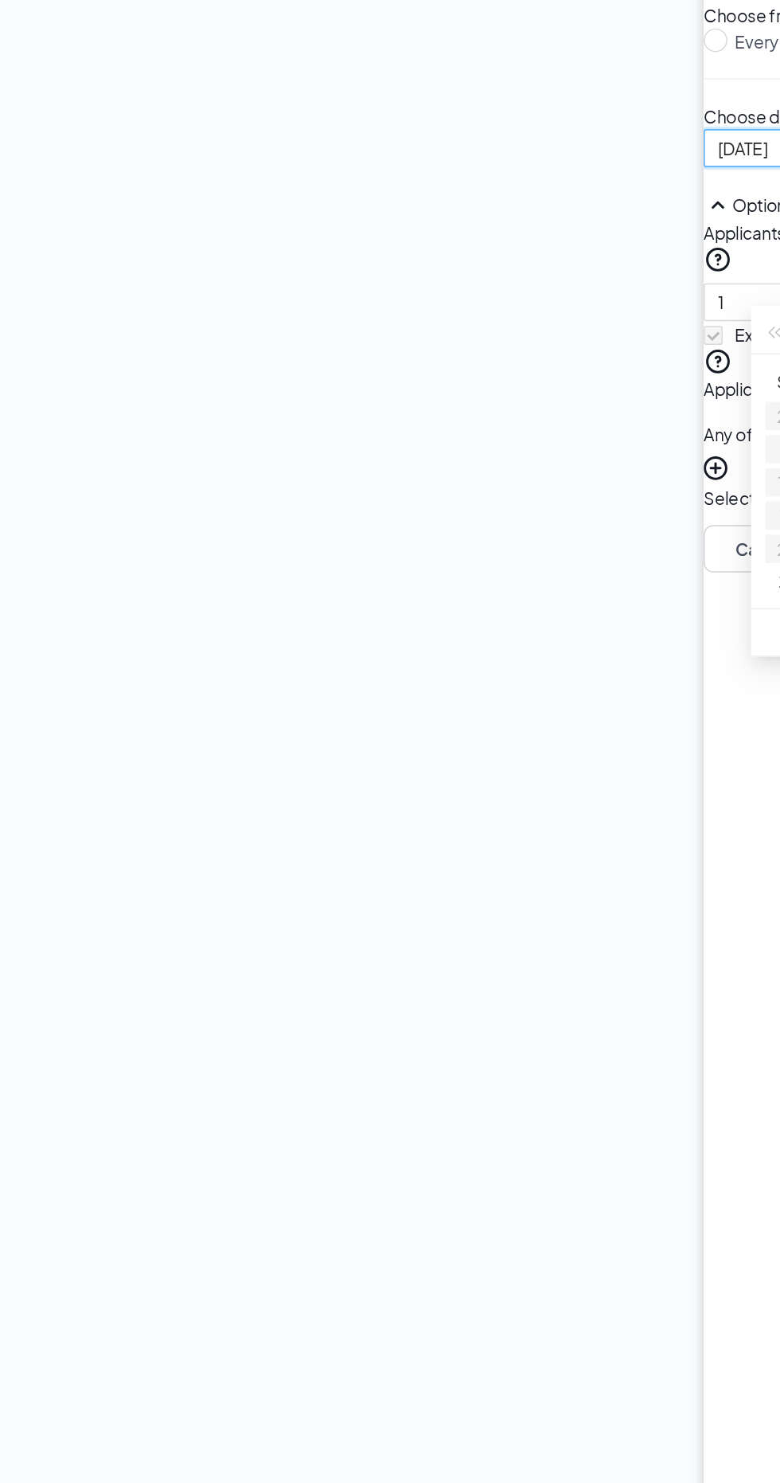
click at [637, 659] on button "28" at bounding box center [644, 651] width 14 height 18
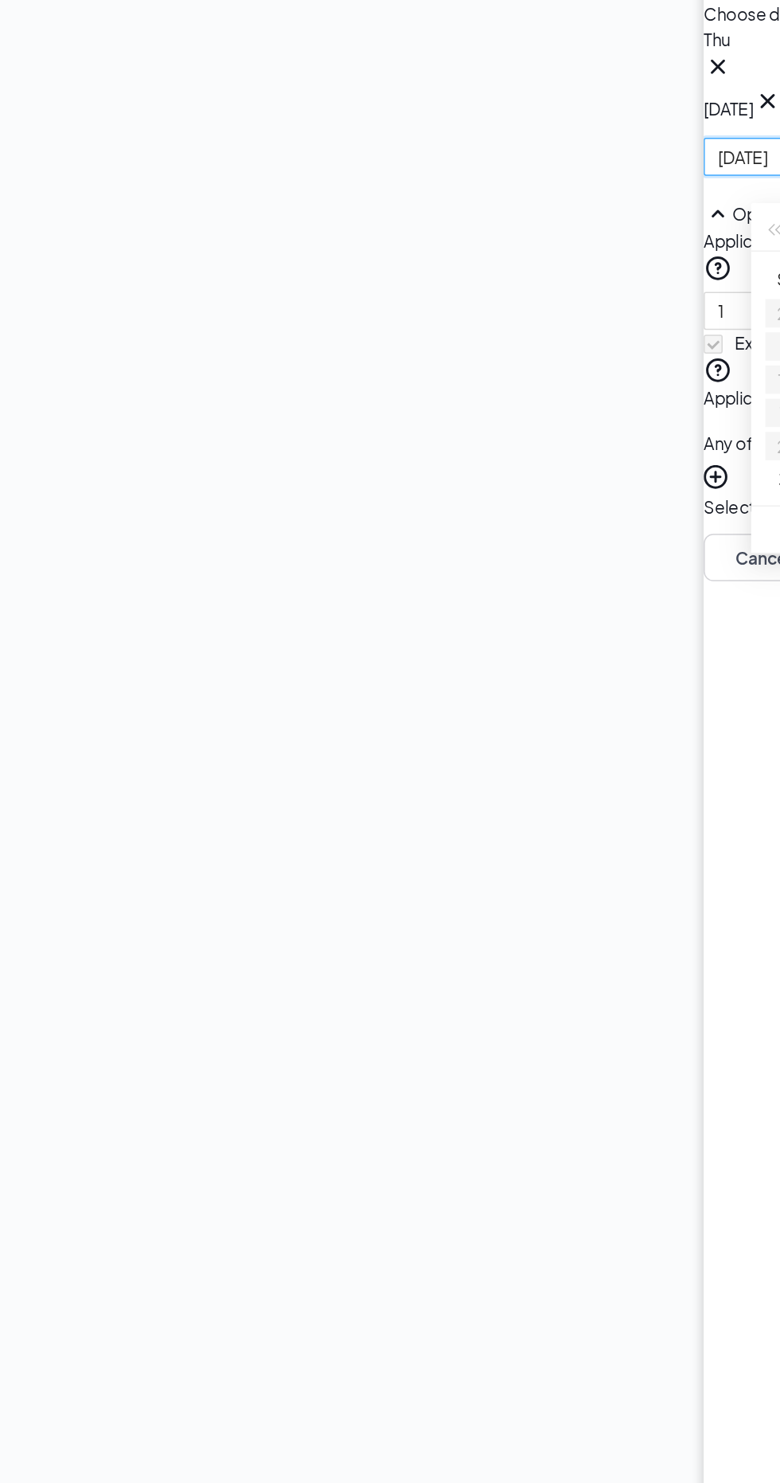
click at [366, 204] on div "Interview completed Waiting for an interview [PERSON_NAME] Position: Crew Membe…" at bounding box center [459, 145] width 454 height 118
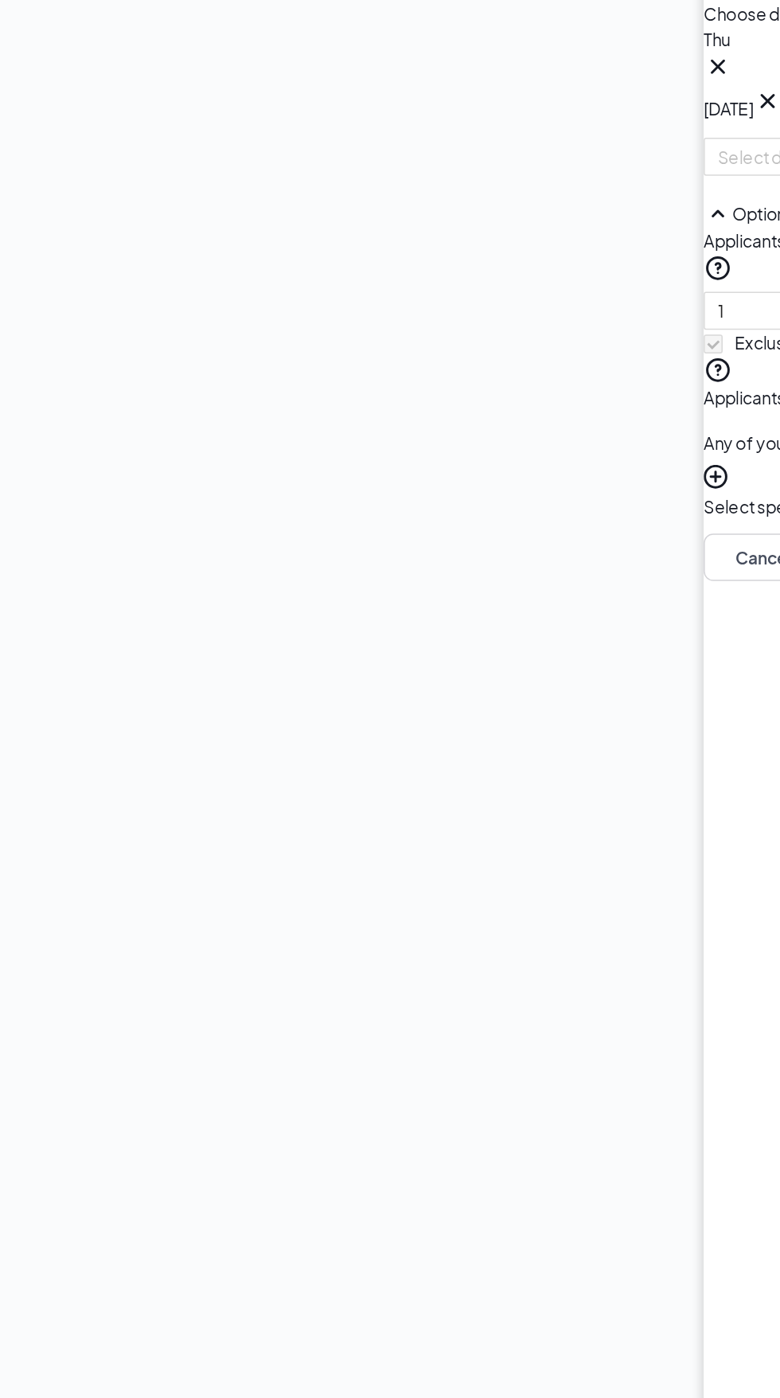
click at [474, 572] on input "1" at bounding box center [509, 560] width 70 height 24
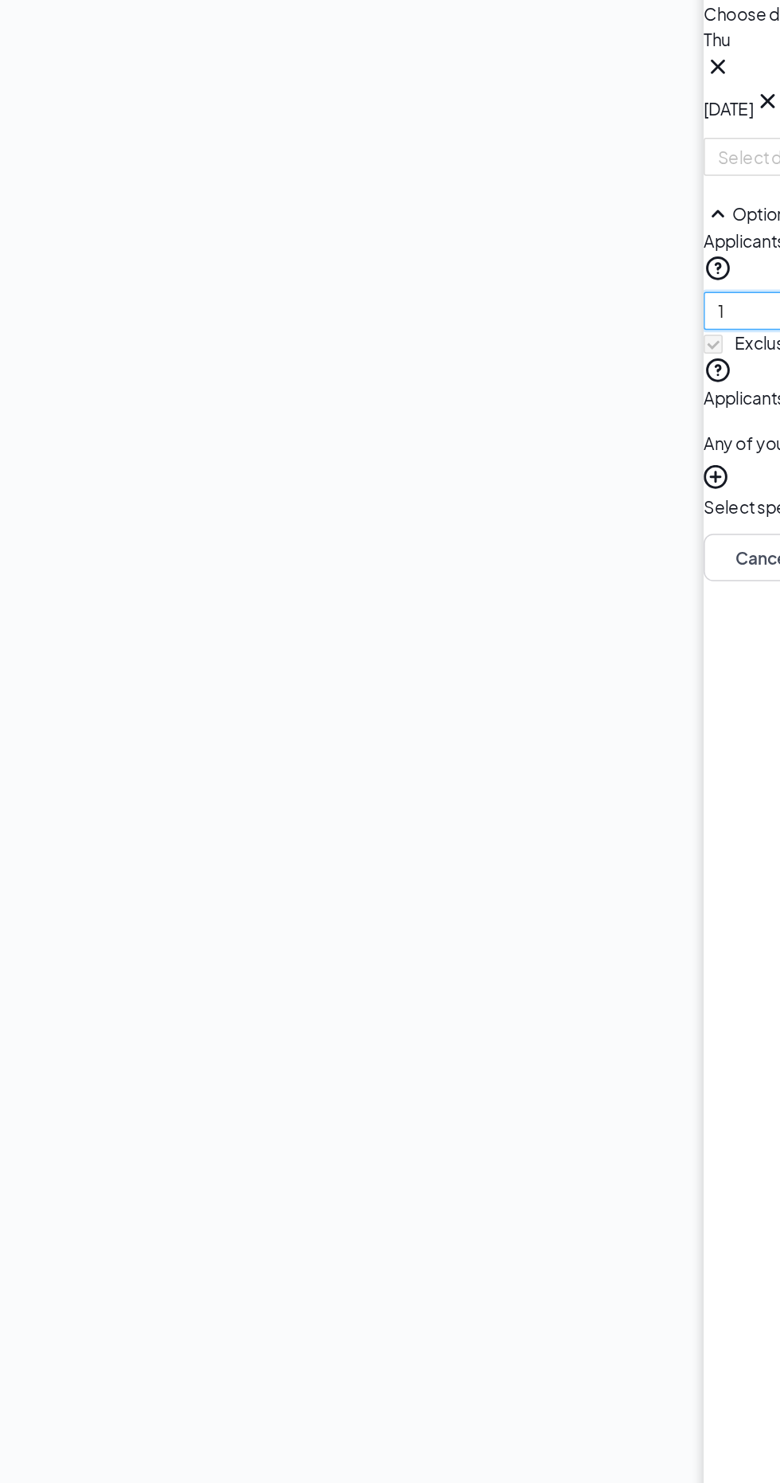
click at [526, 560] on span "Increase Value" at bounding box center [535, 554] width 18 height 12
click at [533, 557] on icon "up" at bounding box center [536, 555] width 6 height 6
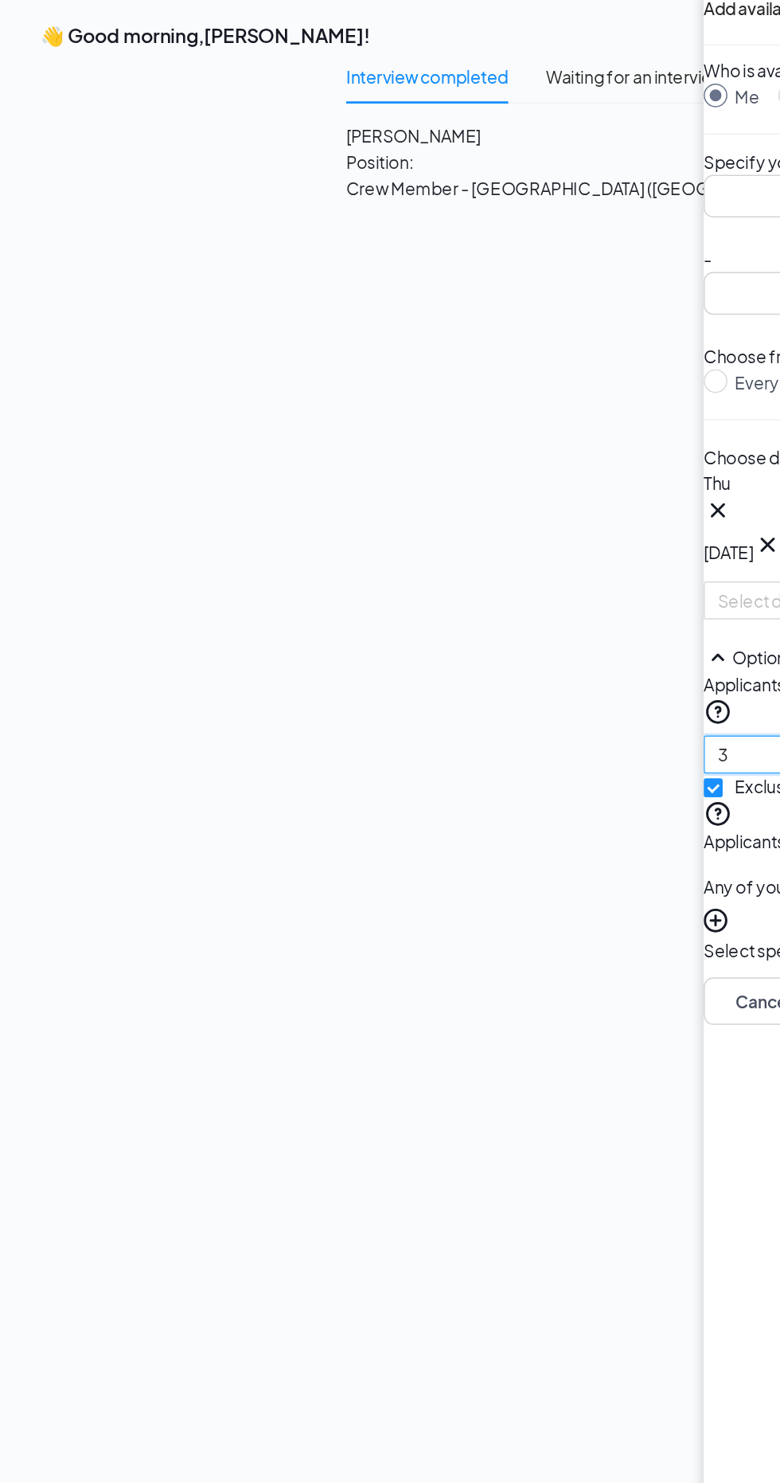
click at [483, 198] on input "search" at bounding box center [523, 184] width 81 height 27
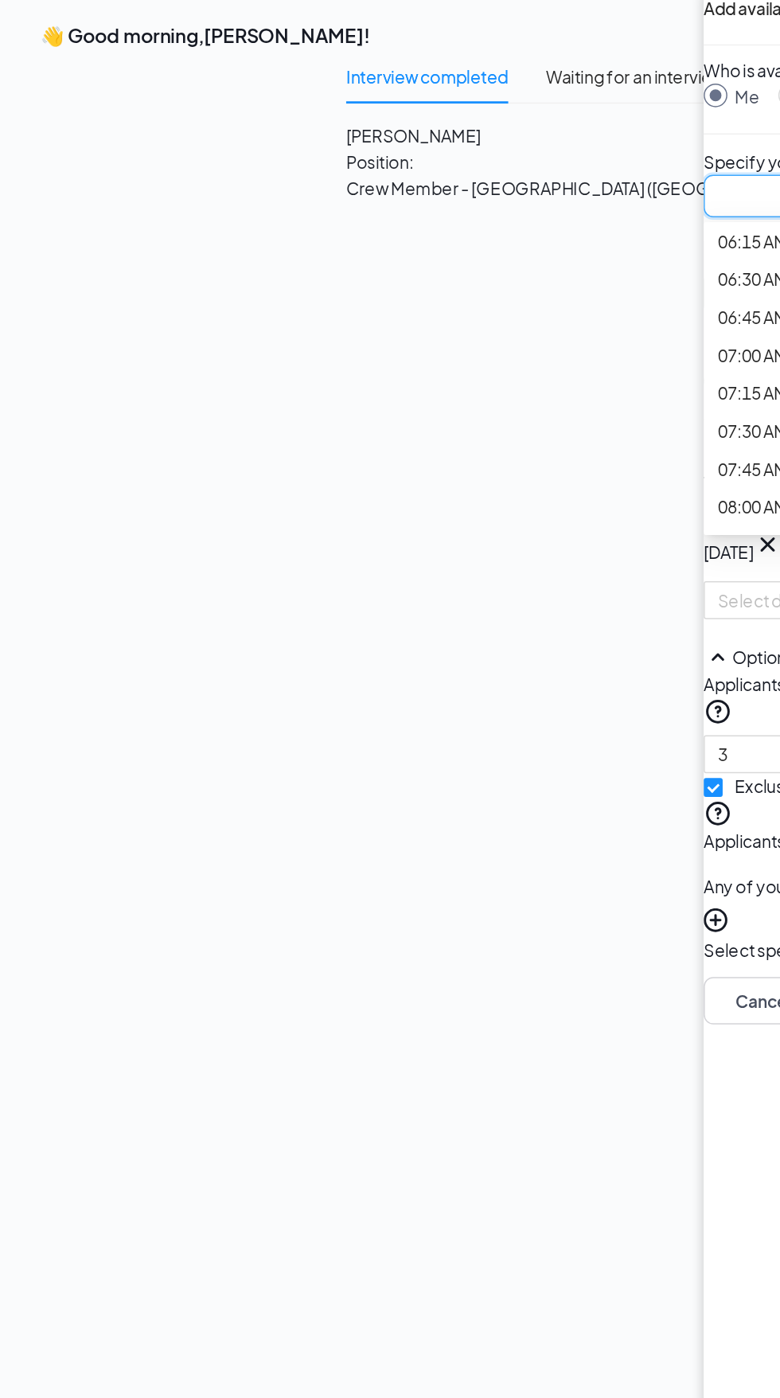
scroll to position [633, 0]
click at [483, 53] on span "04:30 AM" at bounding box center [506, 44] width 47 height 18
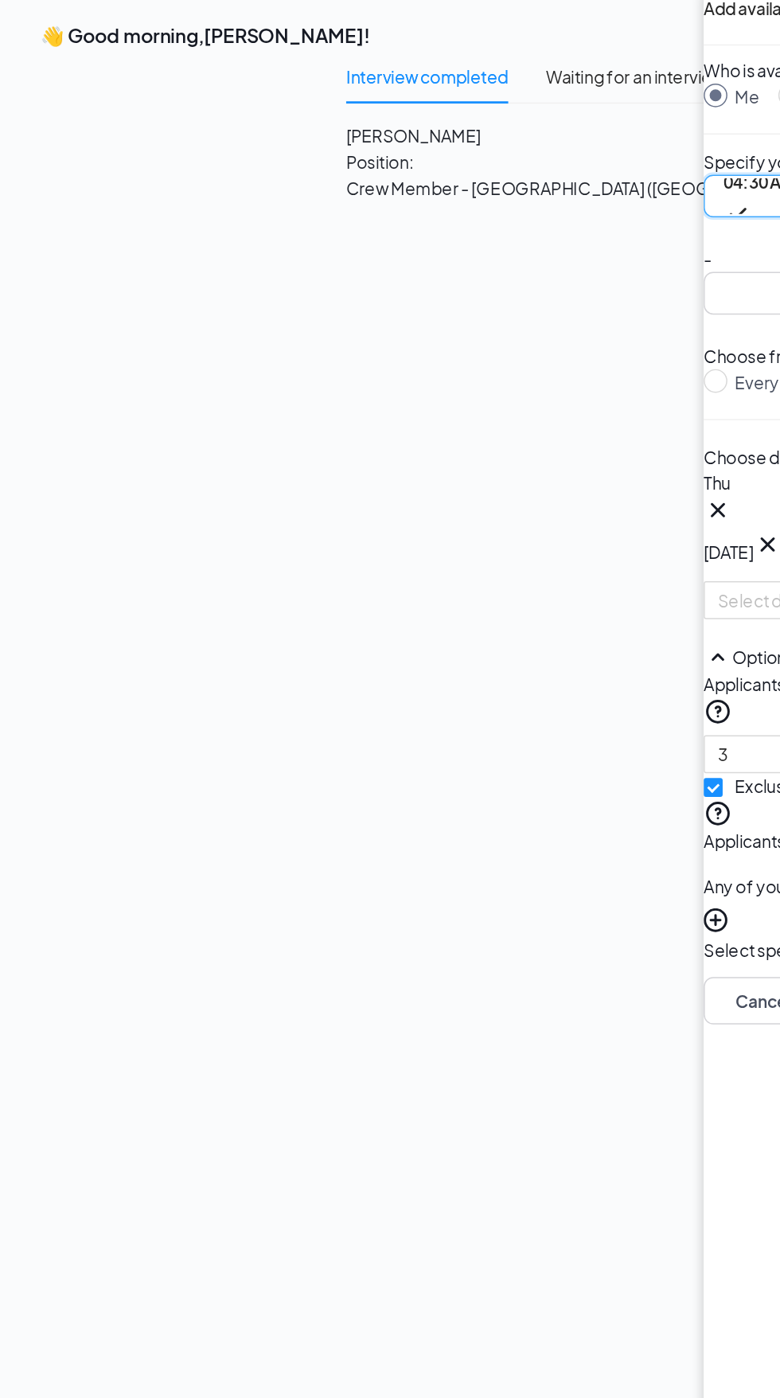
click at [483, 264] on input "search" at bounding box center [523, 249] width 81 height 27
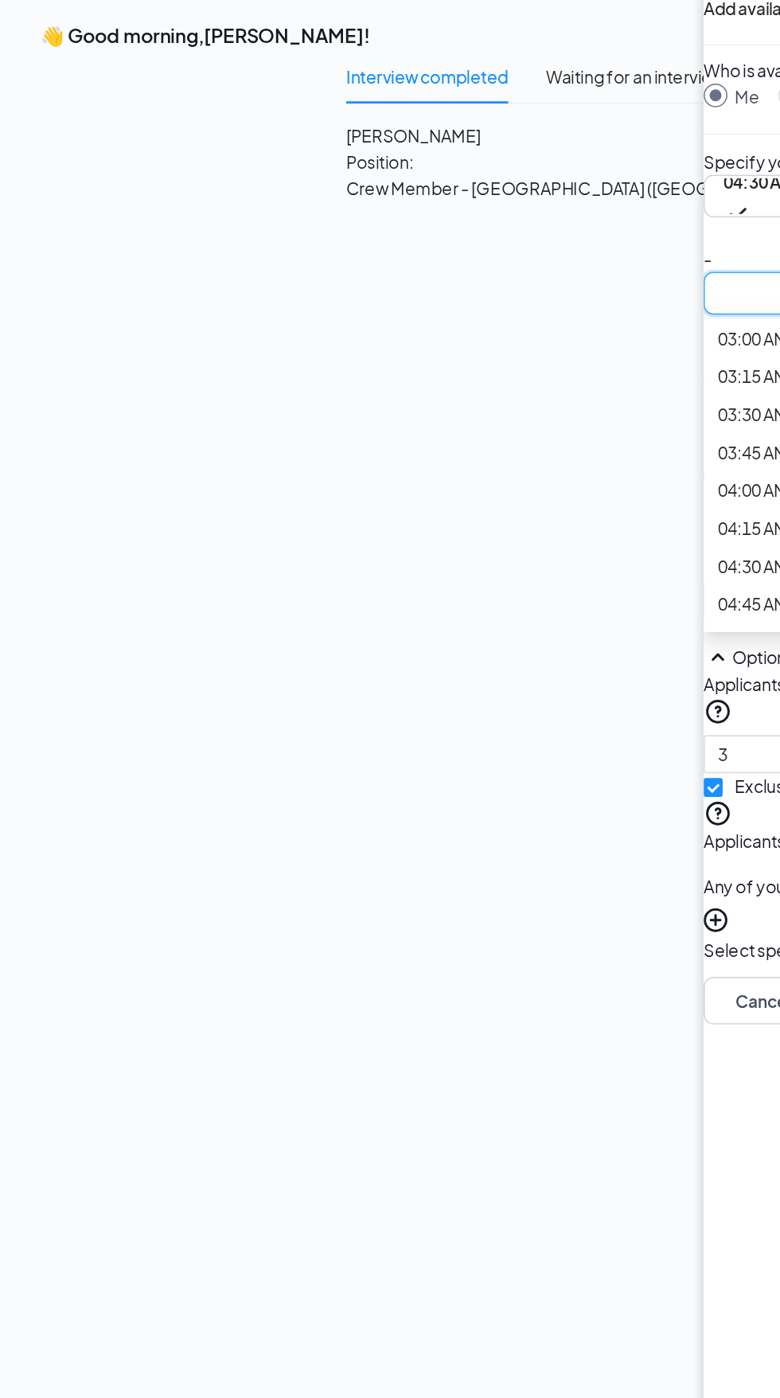
scroll to position [313, 0]
click at [486, 187] on span "04:30 AM" at bounding box center [510, 175] width 49 height 24
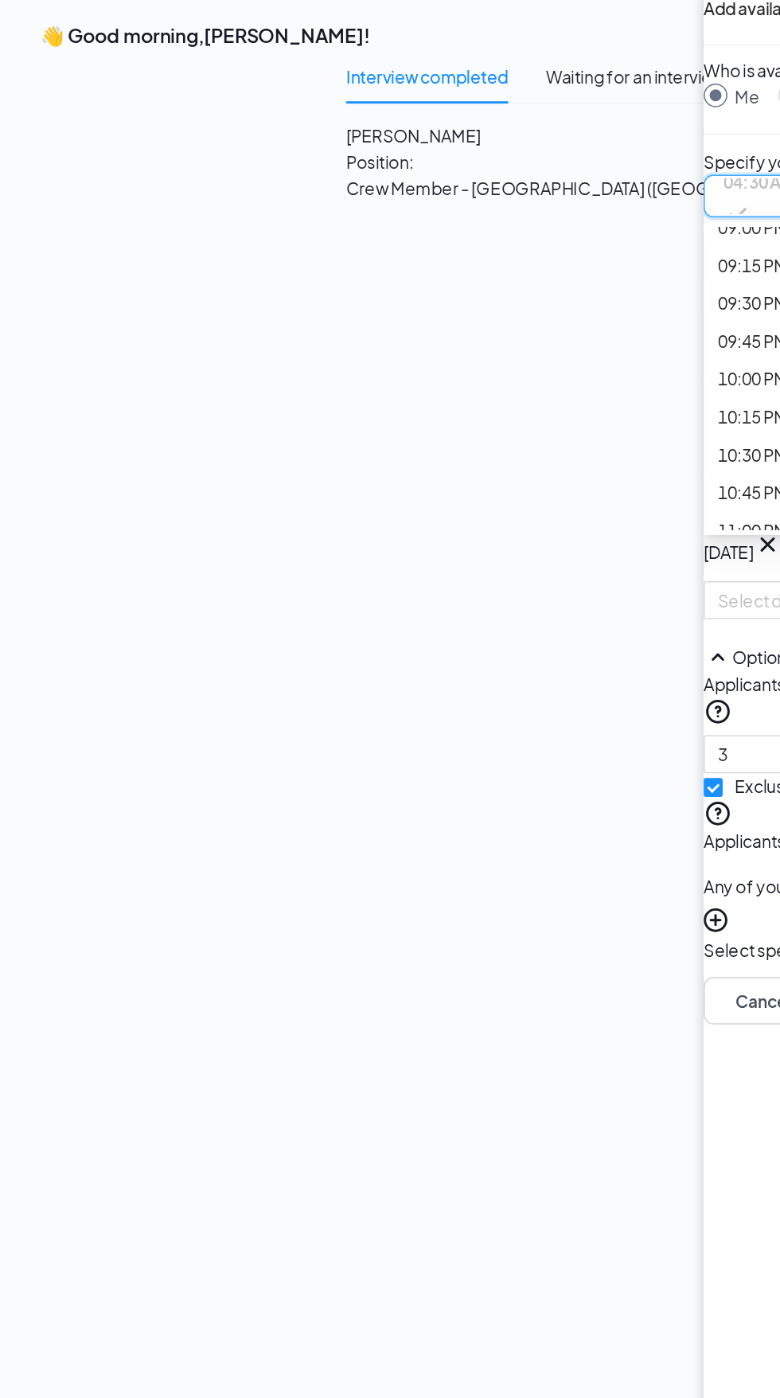
scroll to position [2281, 0]
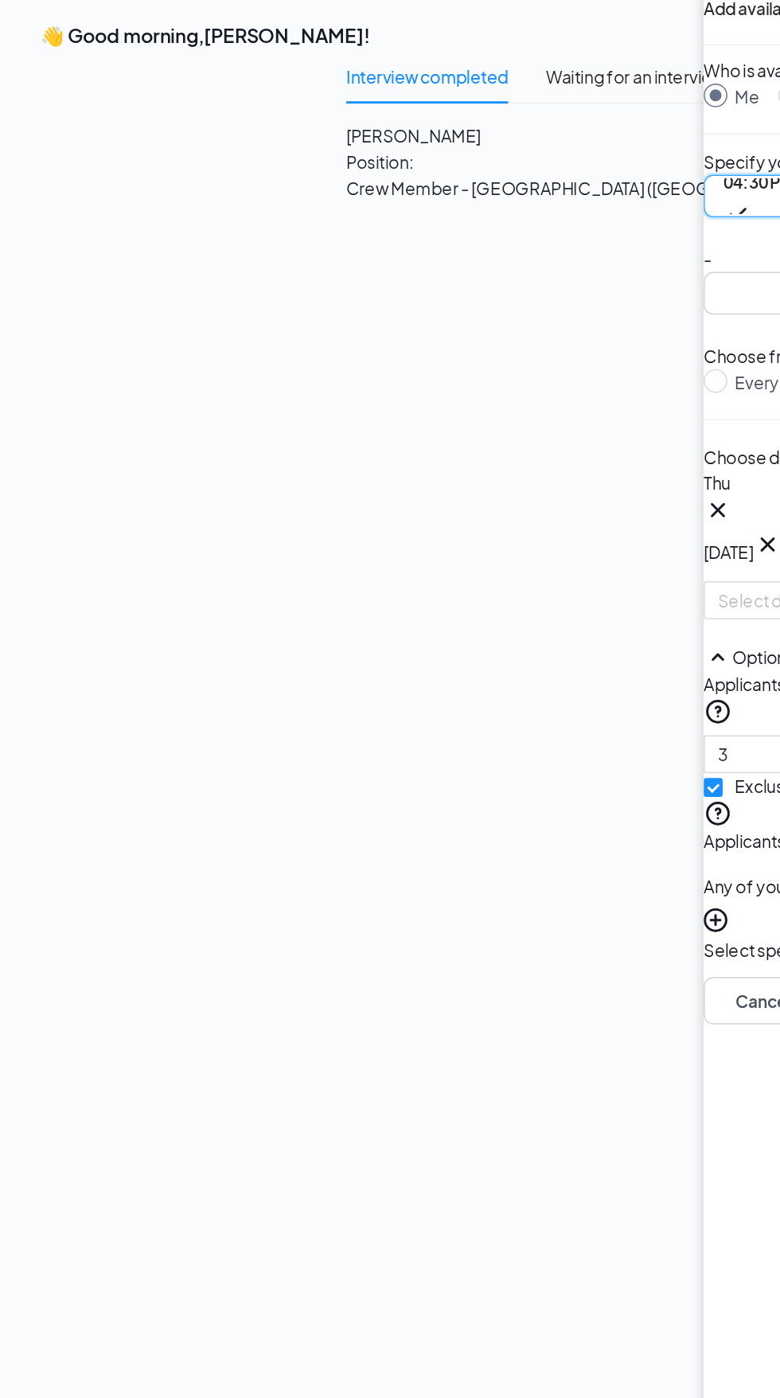
click at [483, 264] on input "search" at bounding box center [523, 249] width 81 height 27
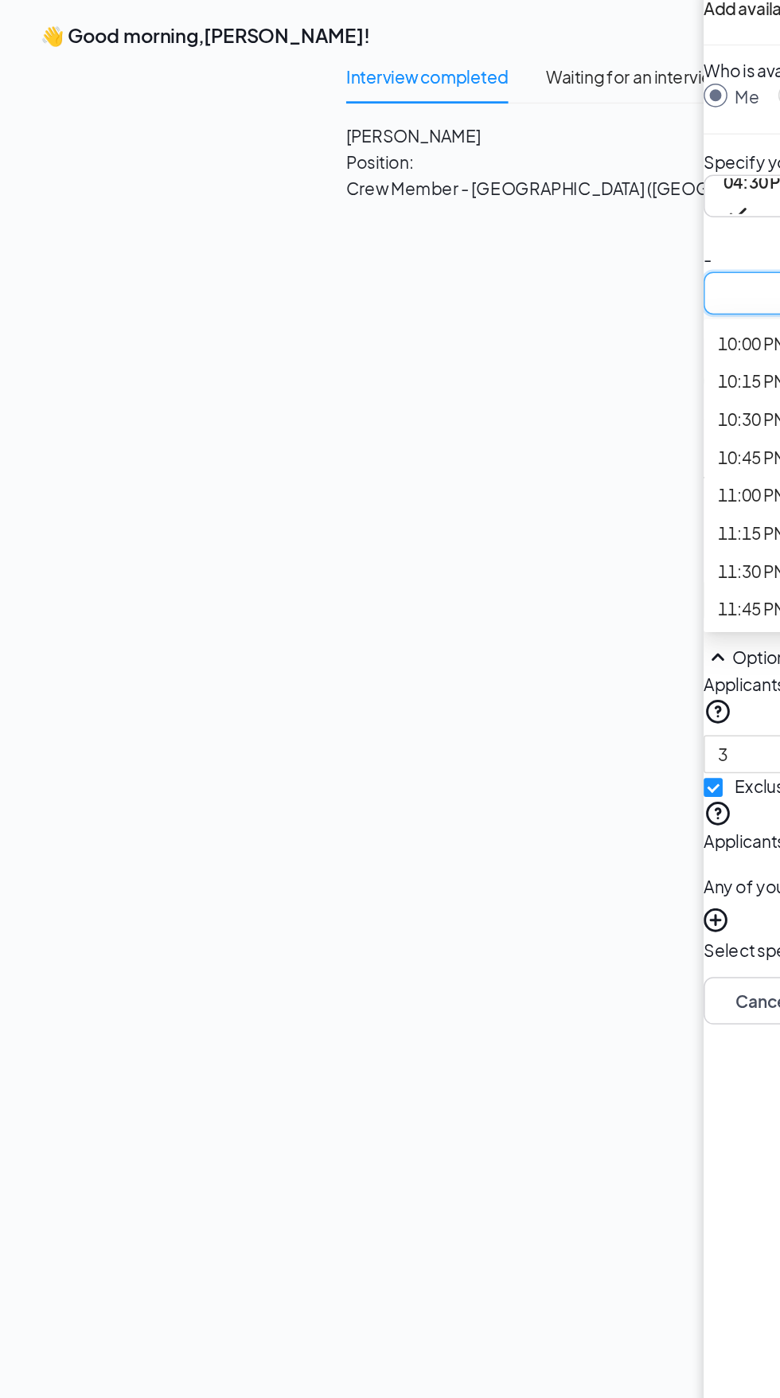
scroll to position [2451, 0]
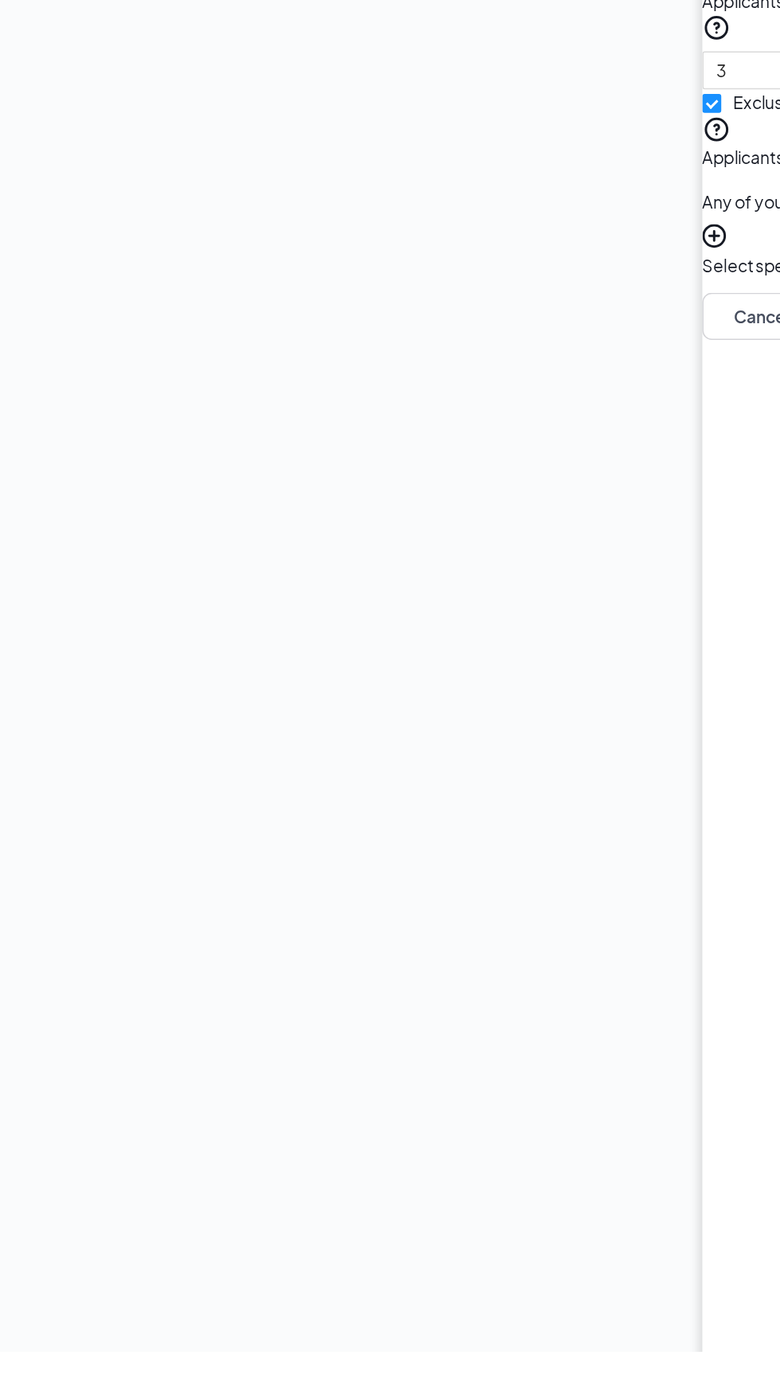
scroll to position [25, 0]
click at [553, 717] on button "Save" at bounding box center [593, 701] width 80 height 32
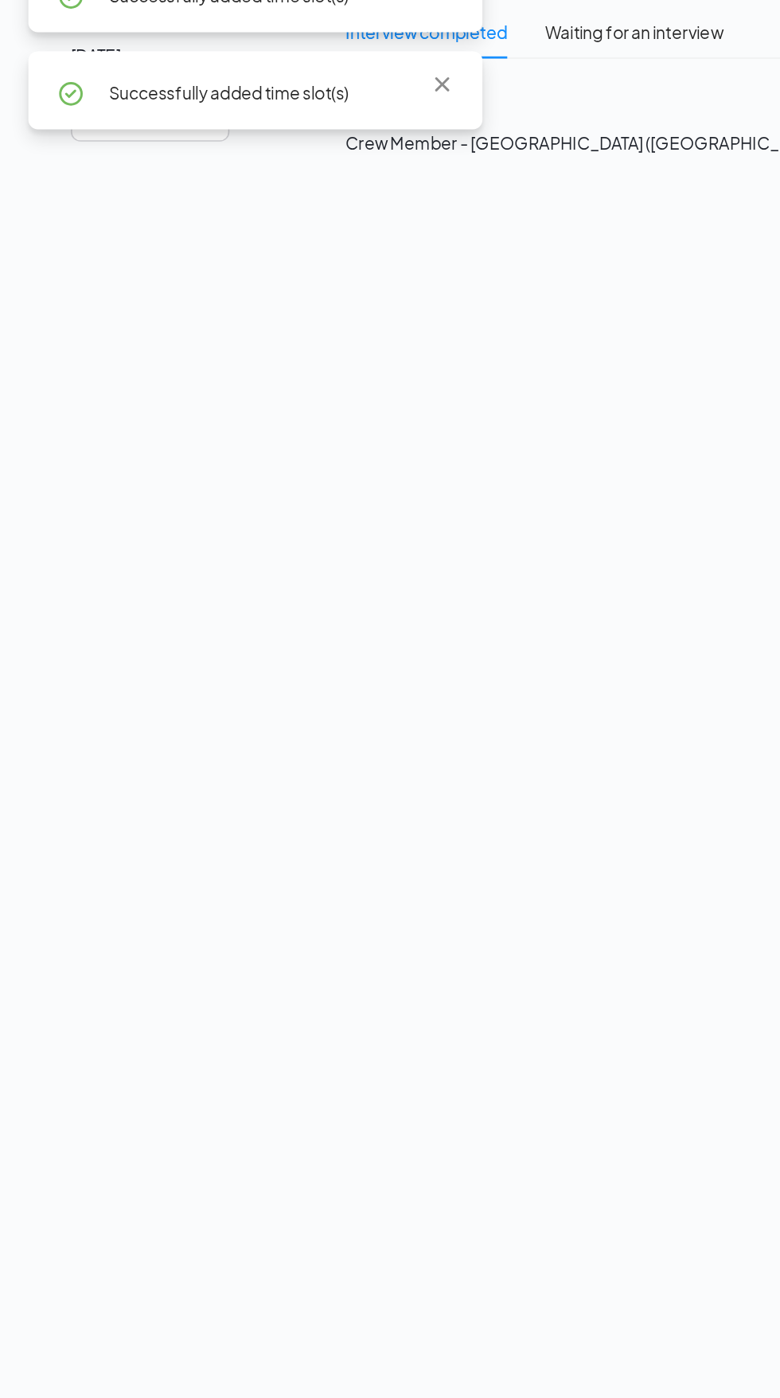
scroll to position [0, 0]
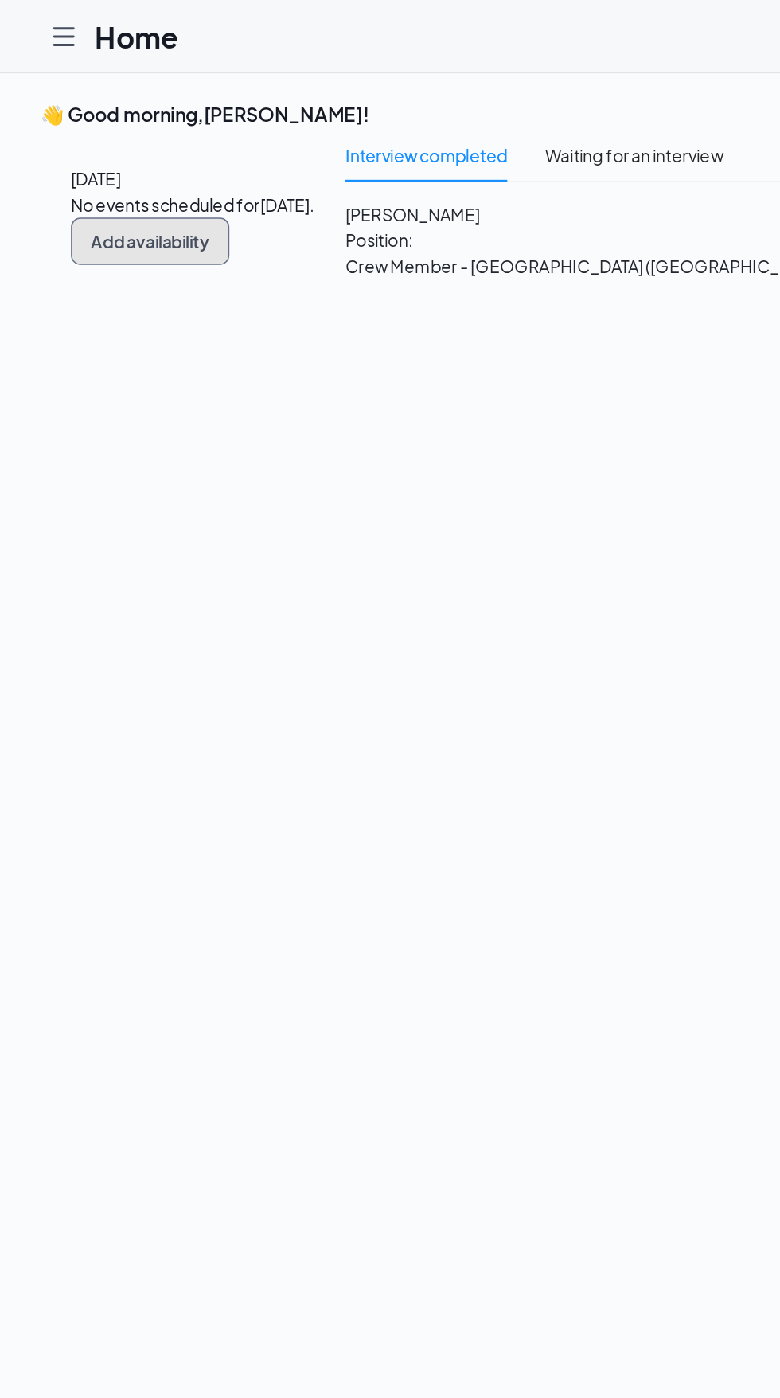
click at [154, 178] on button "Add availability" at bounding box center [101, 163] width 107 height 32
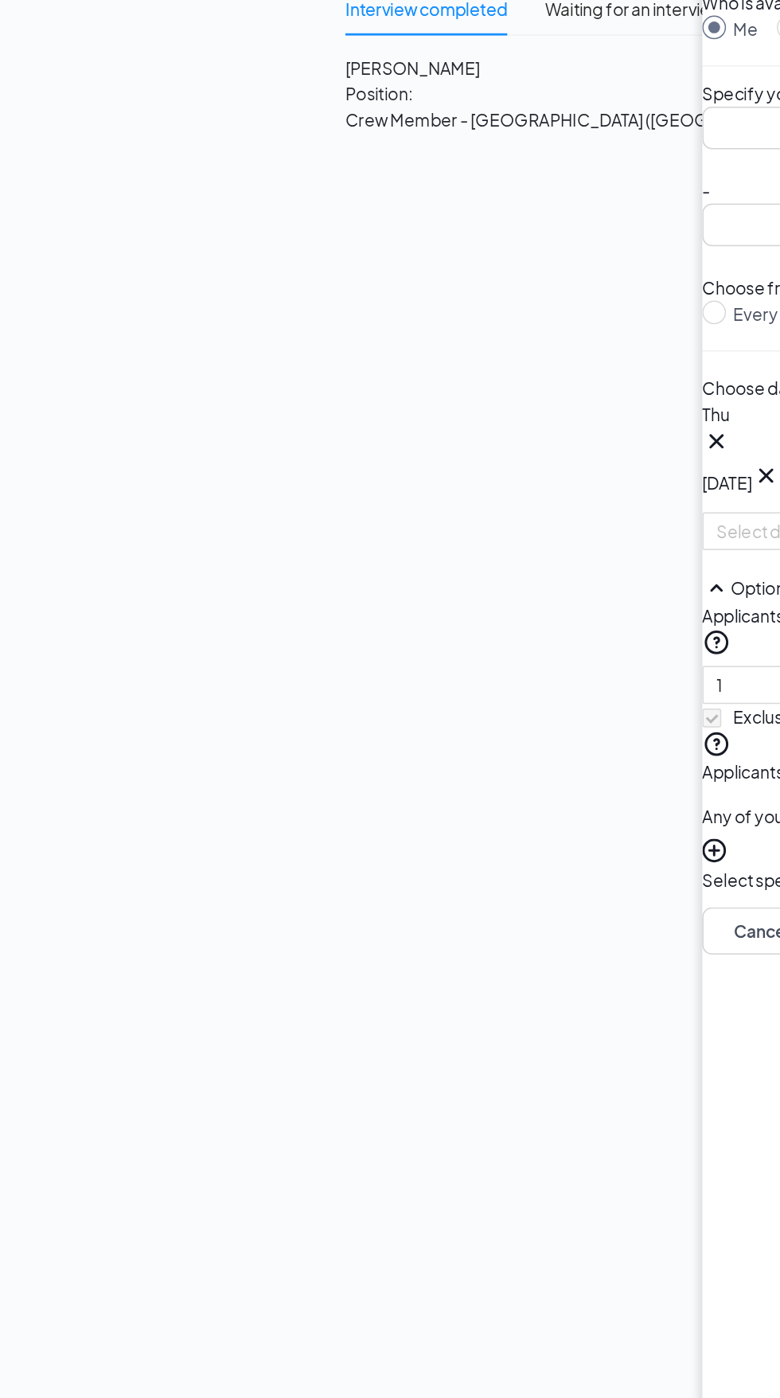
click at [483, 198] on input "search" at bounding box center [523, 184] width 81 height 27
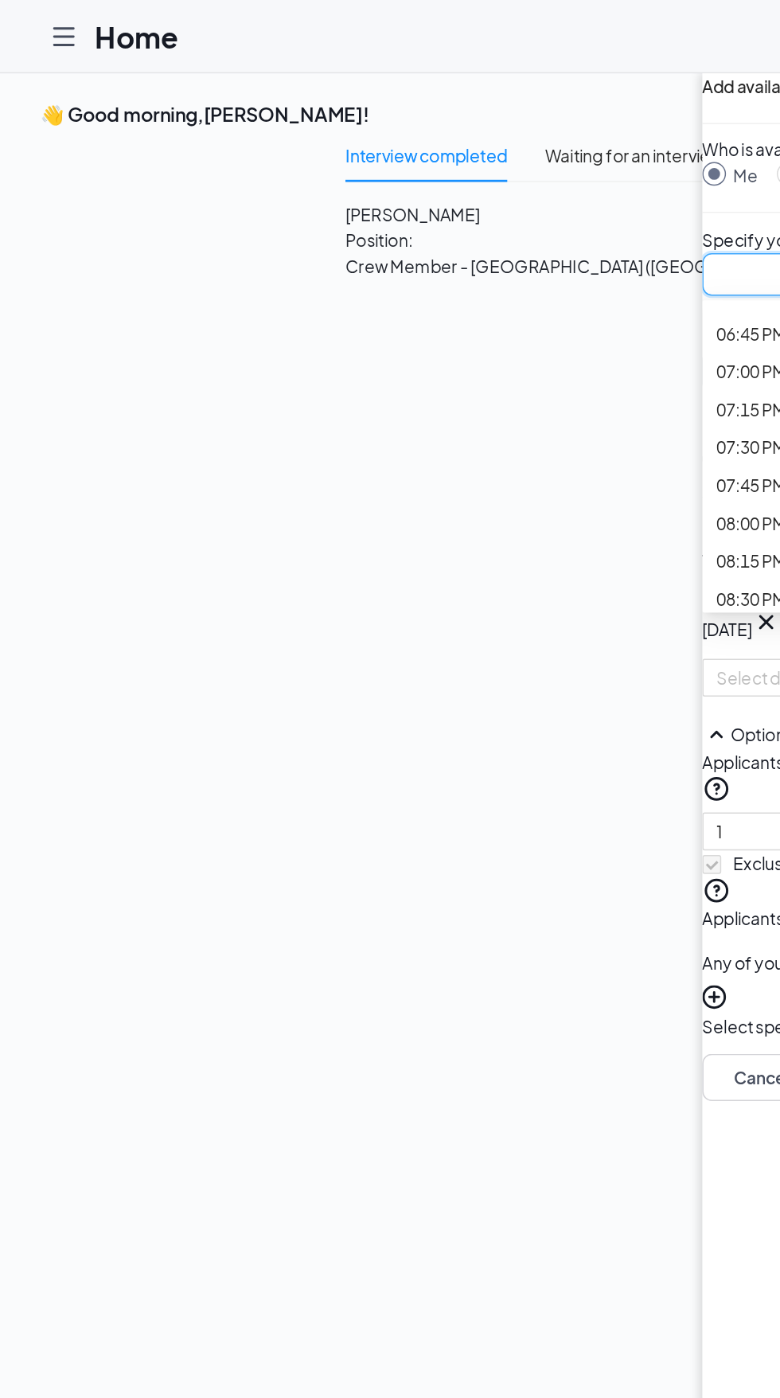
scroll to position [1928, 0]
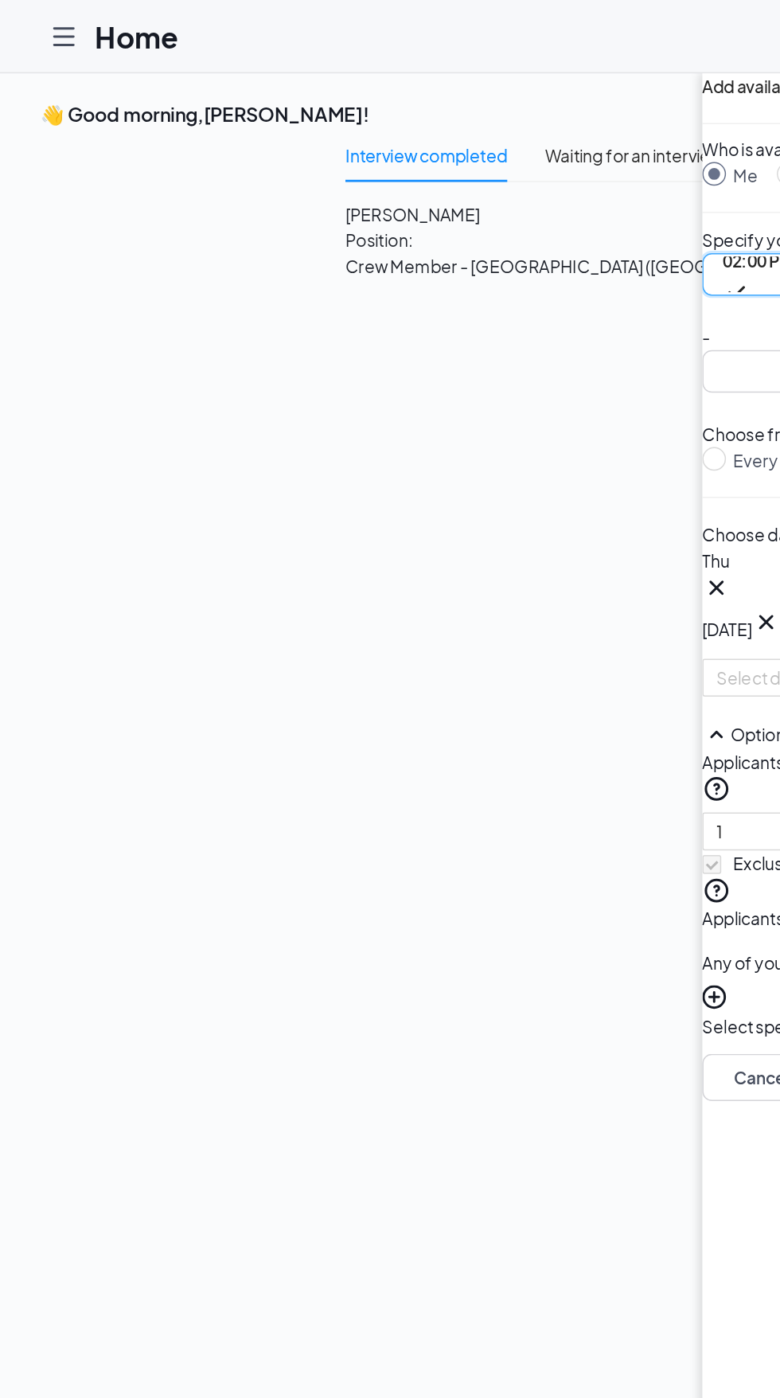
click at [483, 264] on input "search" at bounding box center [523, 249] width 81 height 27
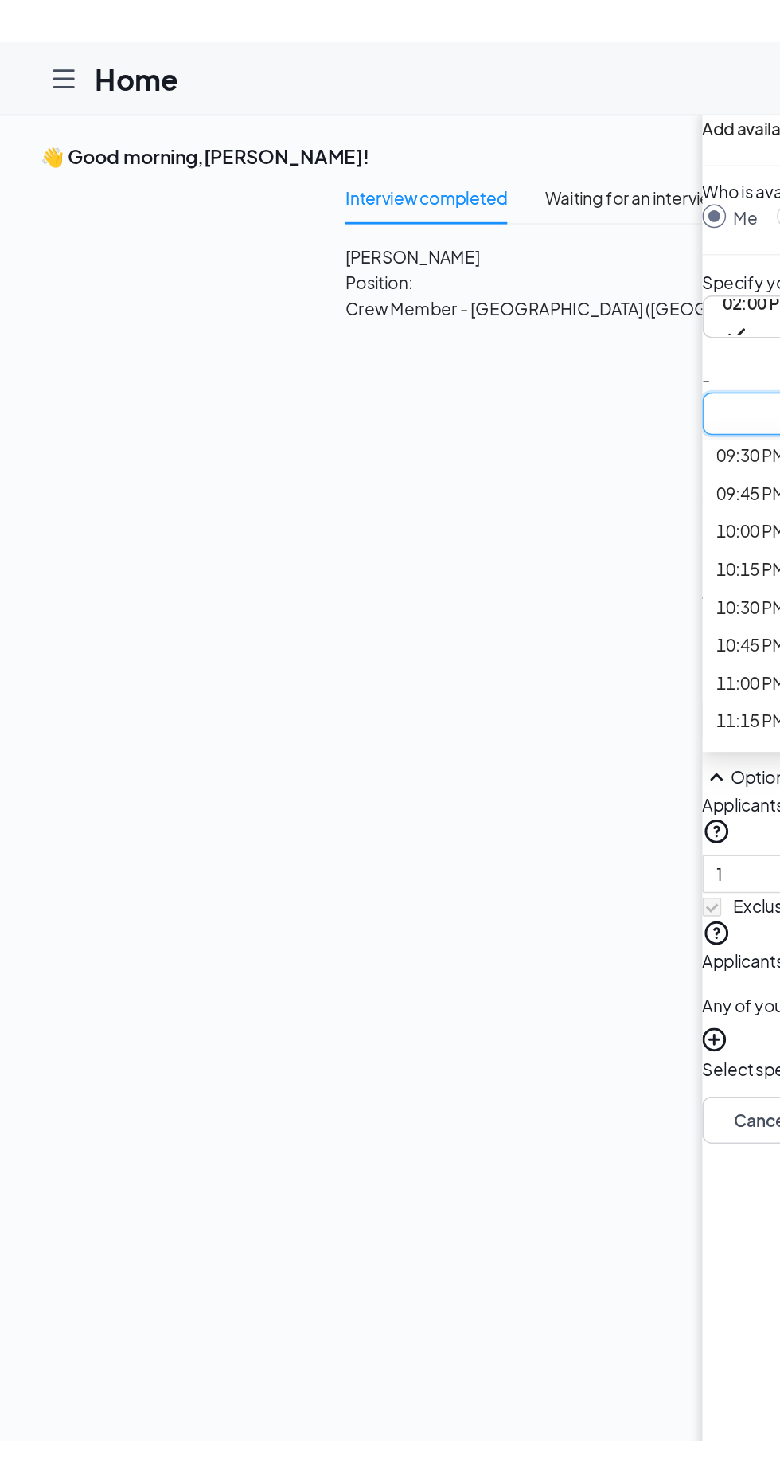
scroll to position [2193, 0]
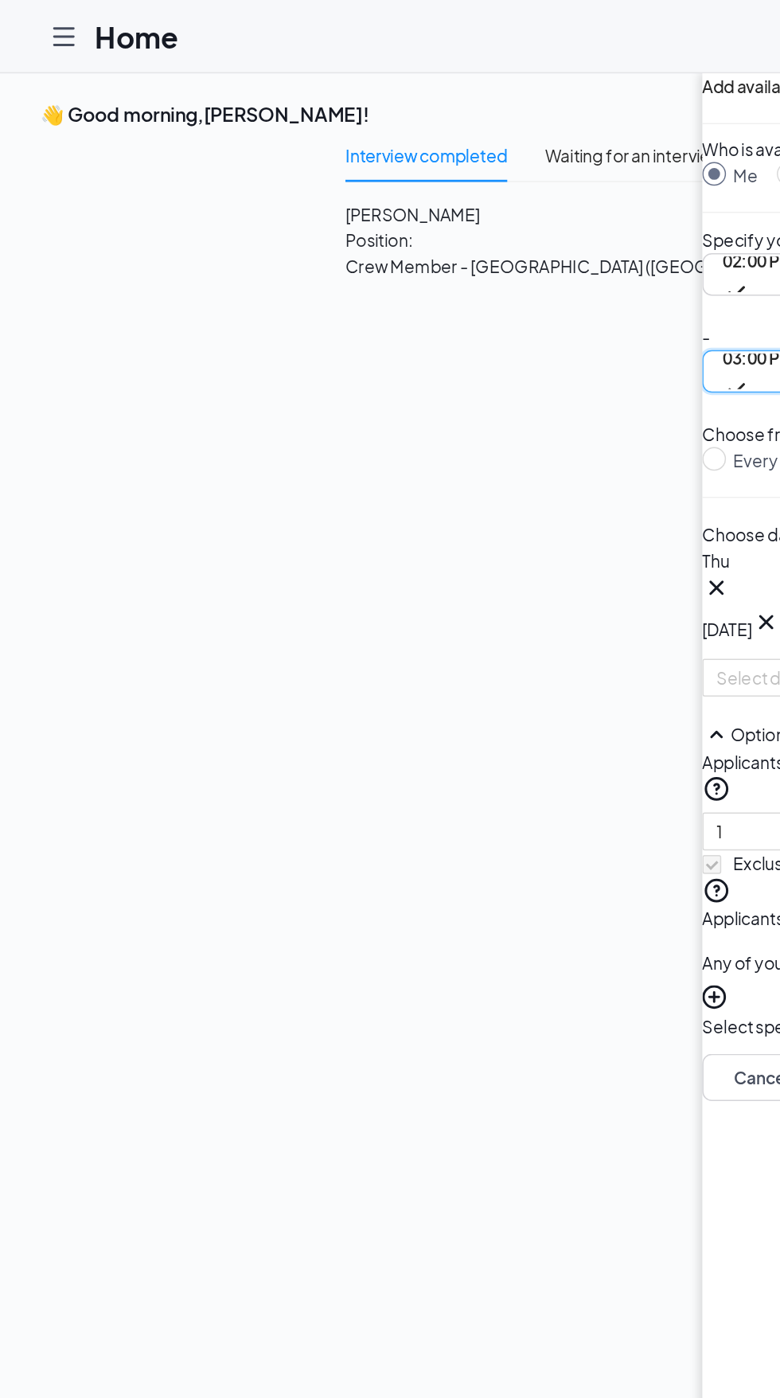
click at [526, 560] on span "Increase Value" at bounding box center [535, 554] width 18 height 12
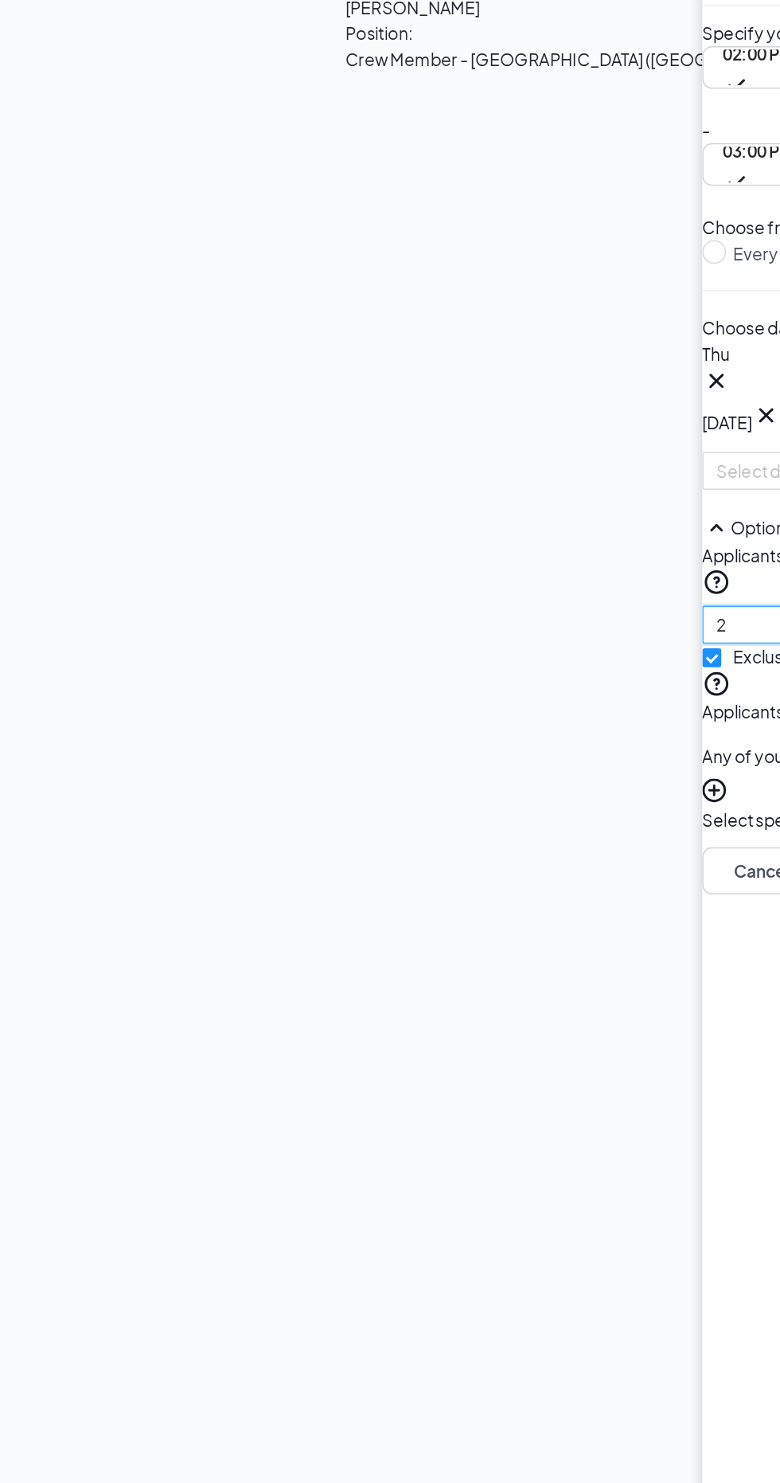
click at [533, 557] on icon "up" at bounding box center [536, 555] width 6 height 6
click at [533, 569] on icon "down" at bounding box center [536, 567] width 6 height 6
type input "3"
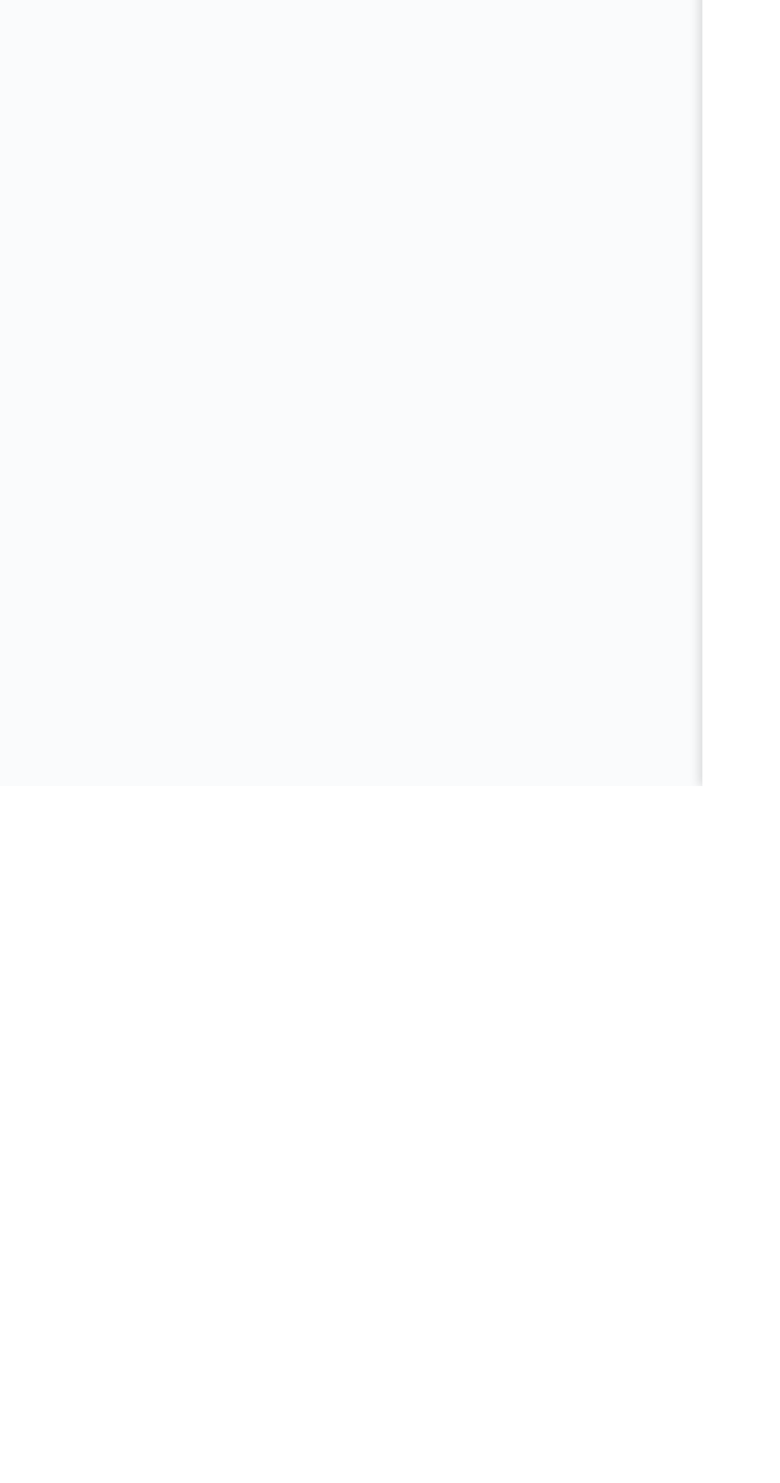
click at [553, 708] on button "Save" at bounding box center [593, 692] width 80 height 32
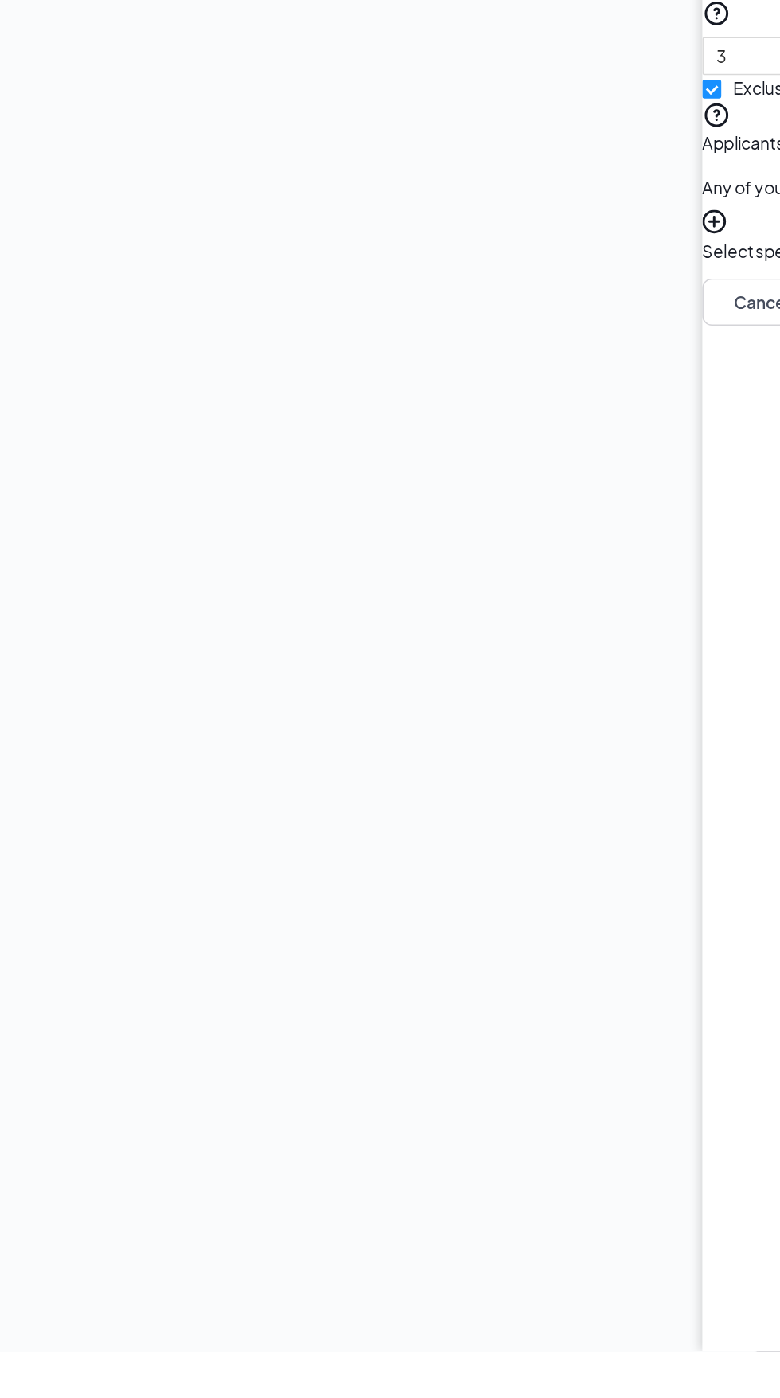
scroll to position [33, 0]
click at [553, 709] on button "Save" at bounding box center [593, 693] width 80 height 32
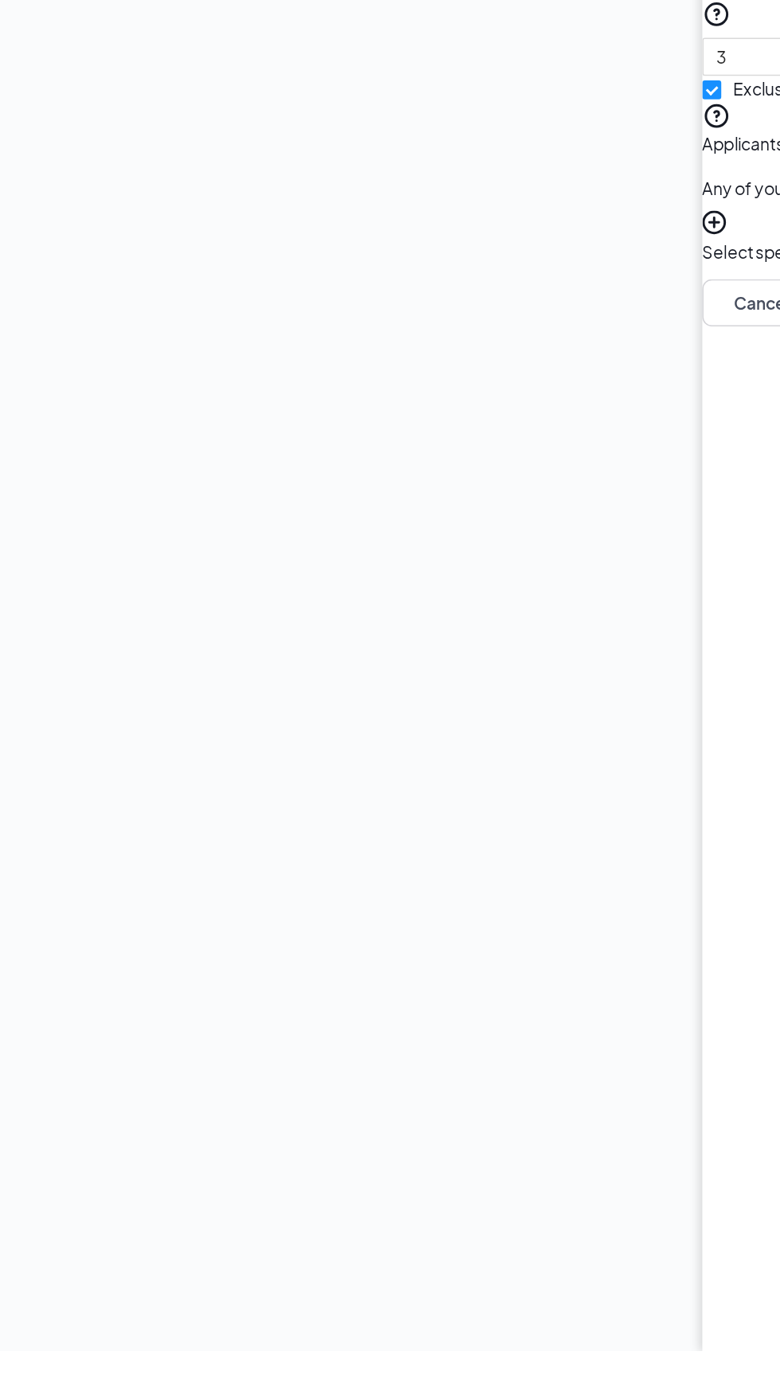
click at [553, 709] on button "Save" at bounding box center [593, 693] width 80 height 32
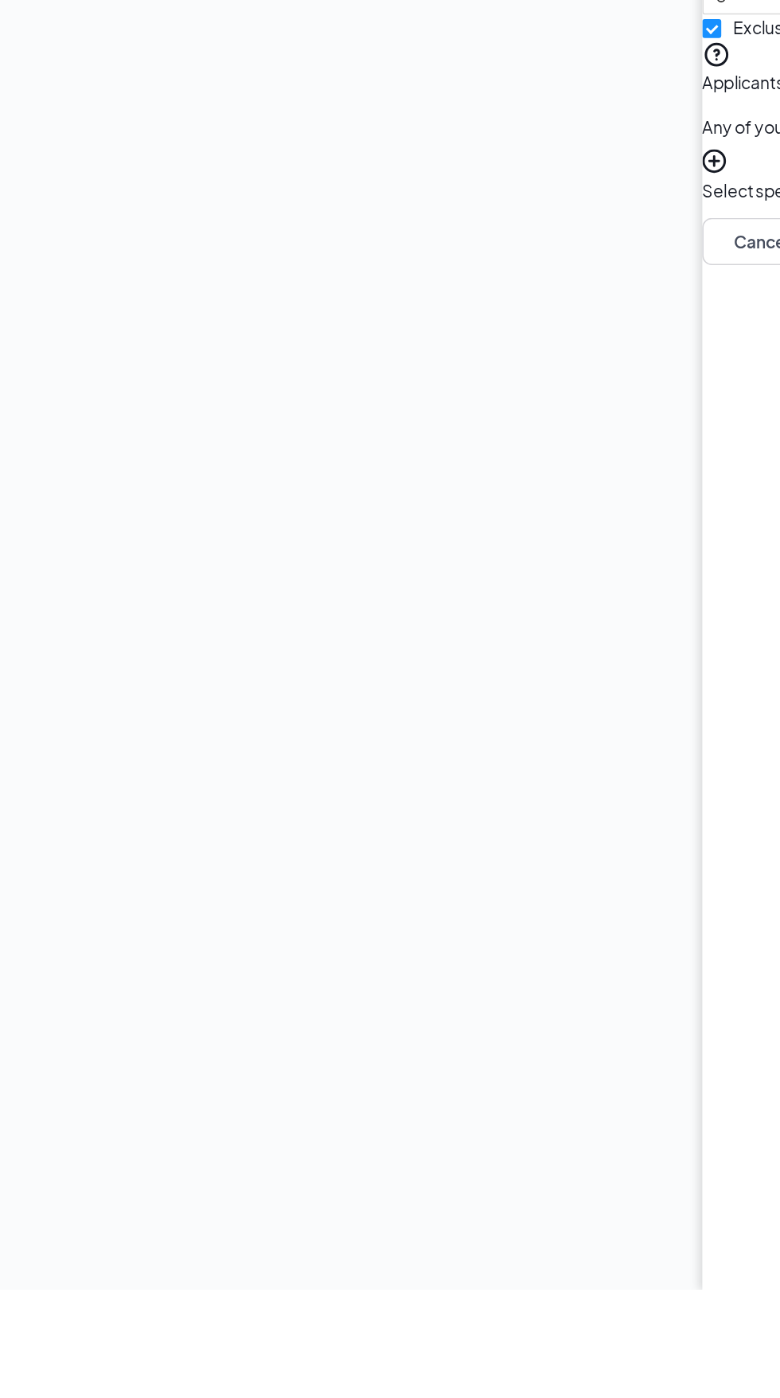
click at [553, 709] on button "Save" at bounding box center [593, 693] width 80 height 32
click at [473, 677] on div "Who is available during this time? Me Someone else Specify your availability 02…" at bounding box center [626, 368] width 307 height 618
click at [553, 709] on button "Save" at bounding box center [593, 693] width 80 height 32
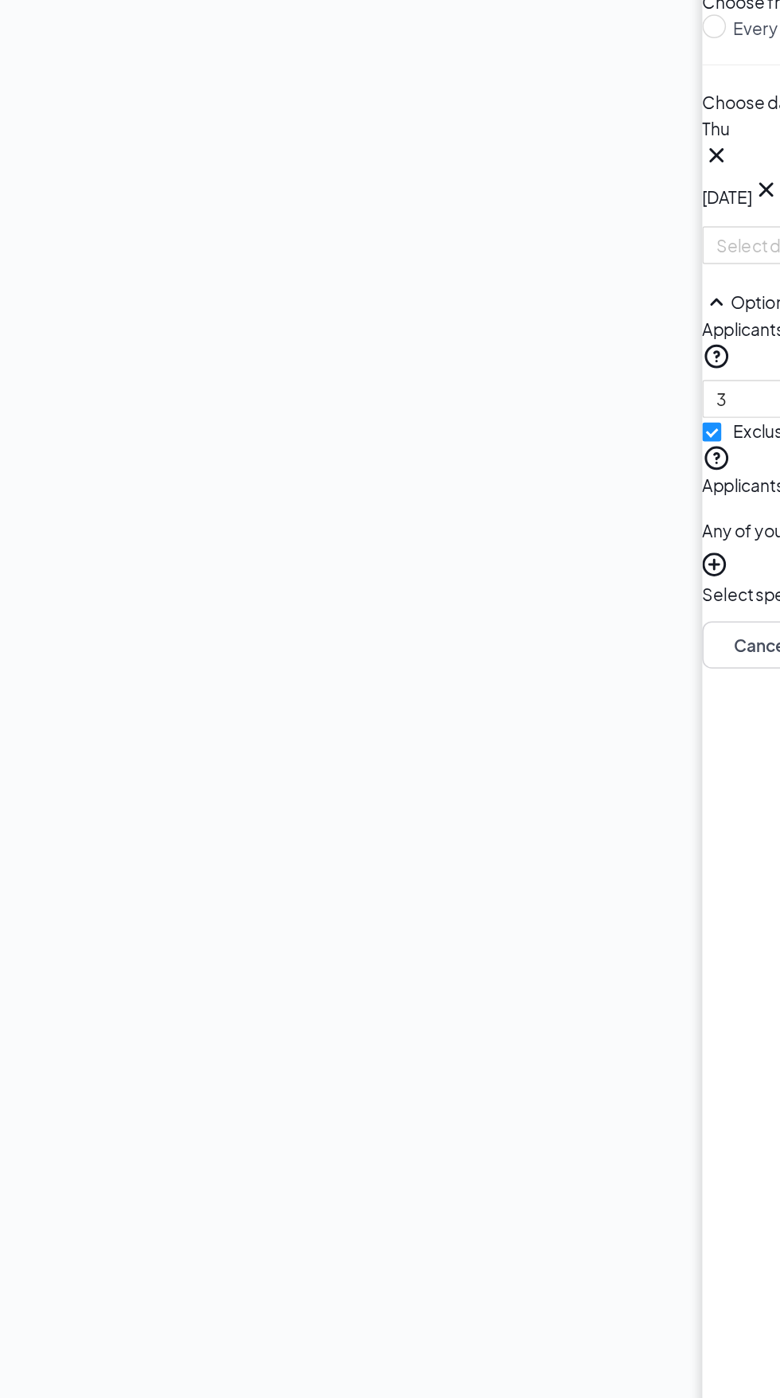
scroll to position [0, 0]
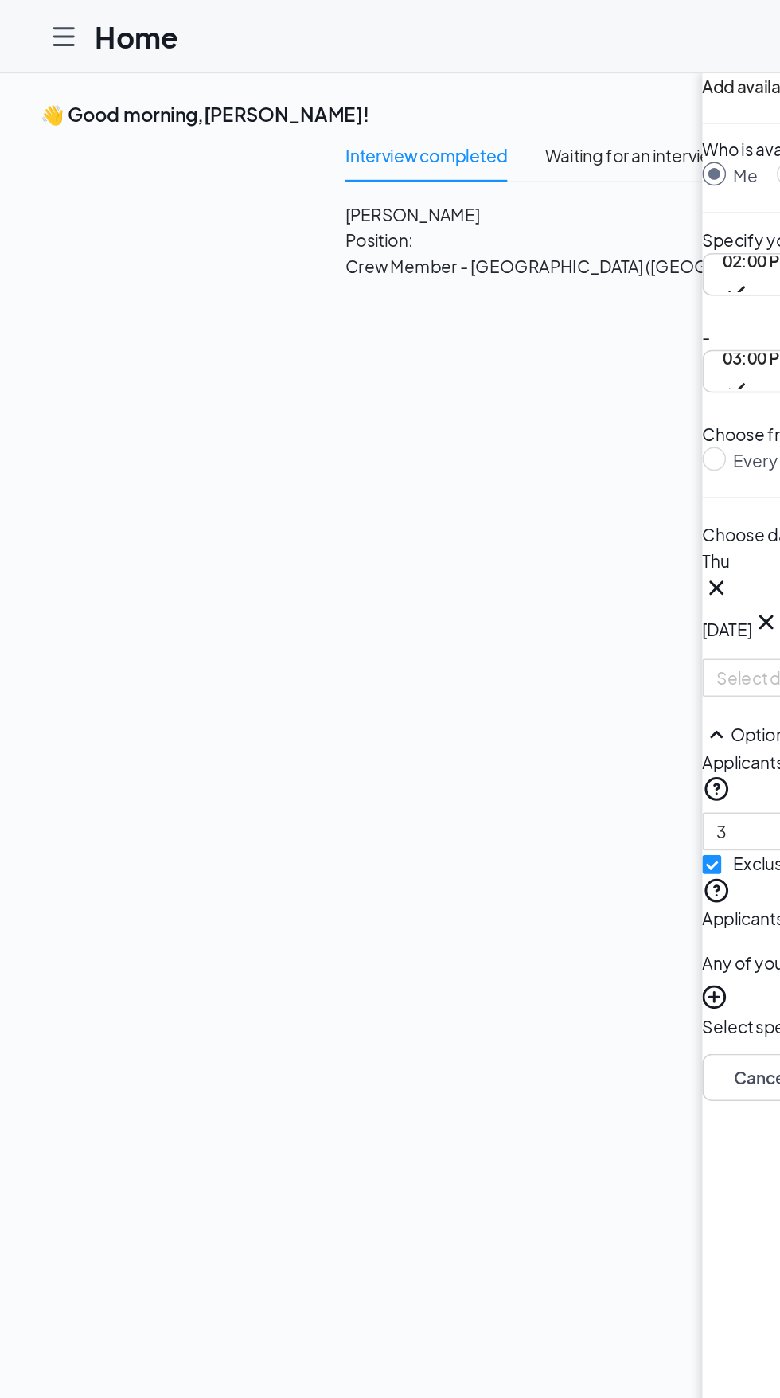
click at [446, 153] on span "[PERSON_NAME]" at bounding box center [394, 144] width 325 height 18
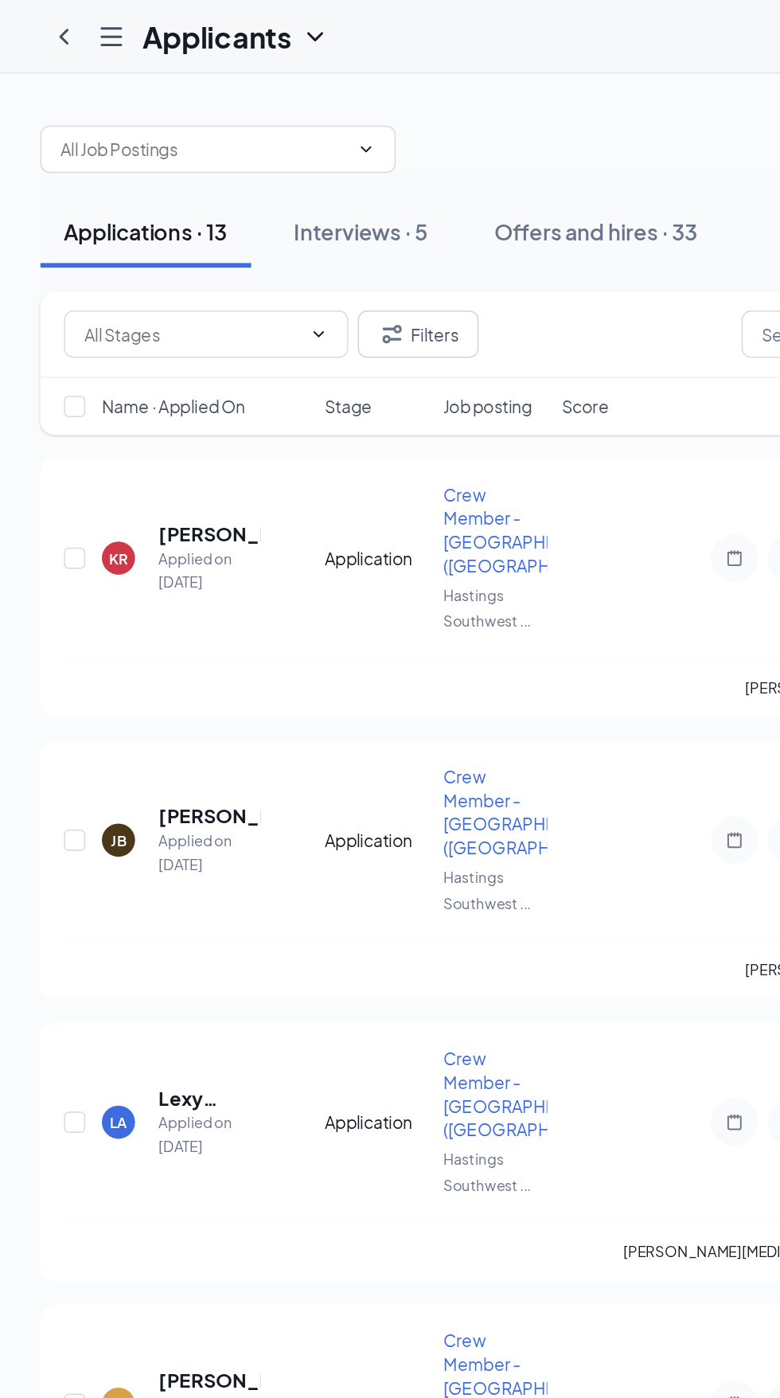
click at [42, 24] on icon "ChevronLeft" at bounding box center [42, 24] width 19 height 19
click at [74, 25] on icon "Hamburger" at bounding box center [74, 24] width 19 height 19
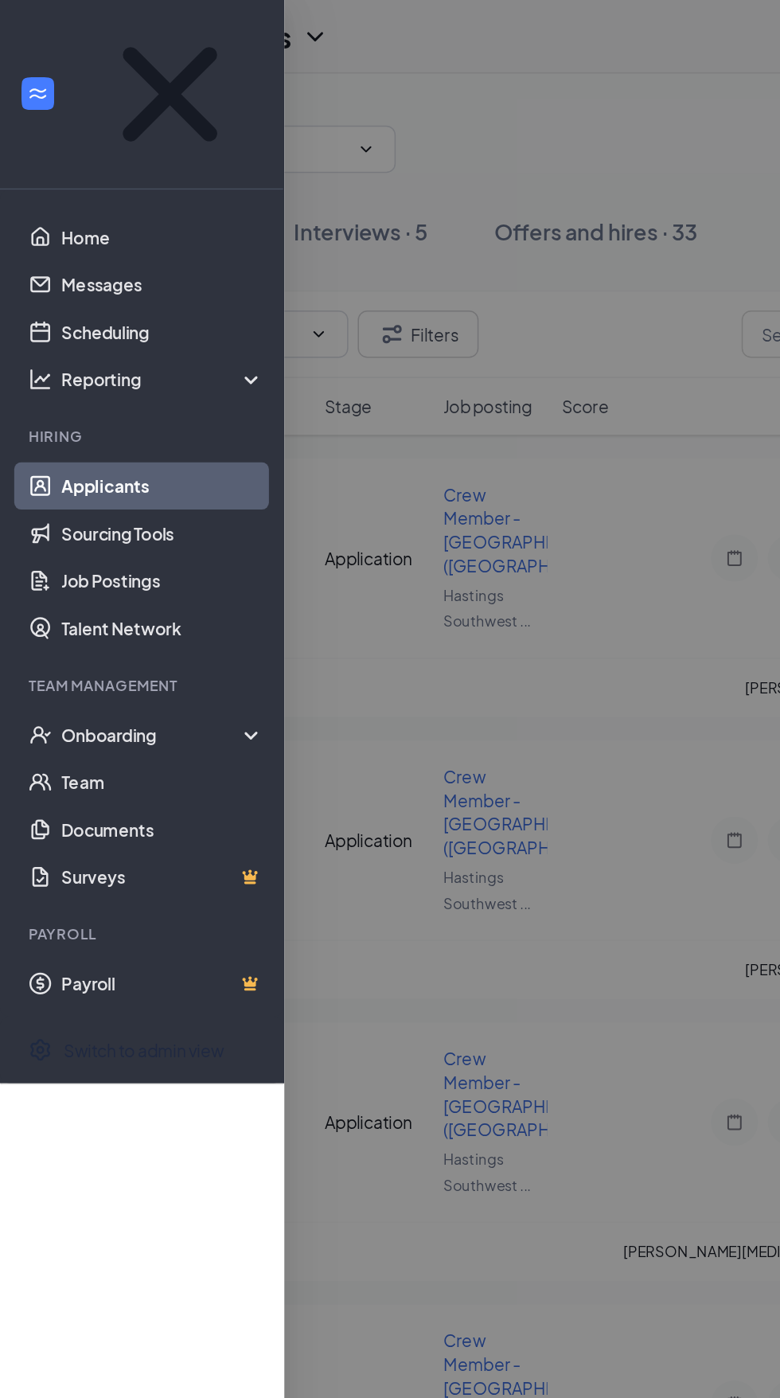
click at [127, 143] on link "Home" at bounding box center [109, 159] width 136 height 32
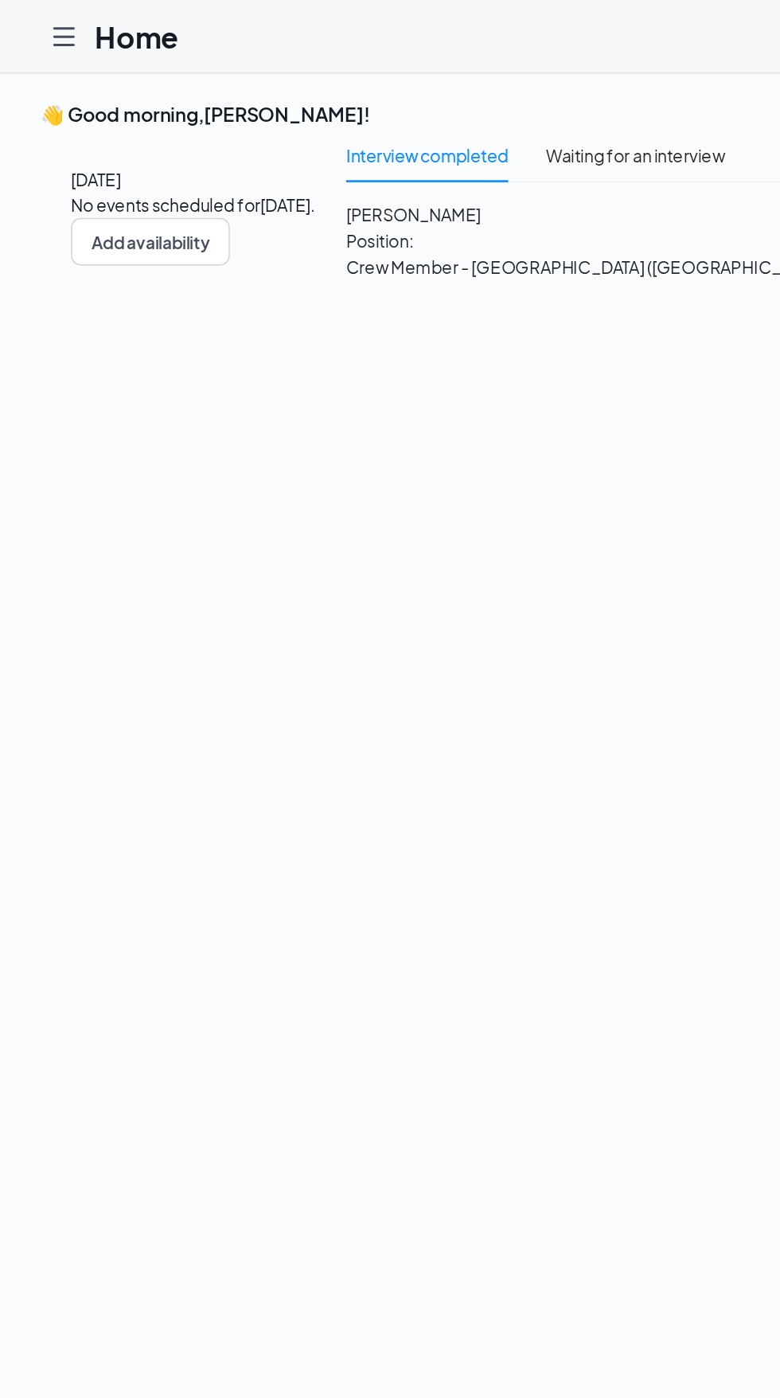
click at [465, 188] on span "Position: Crew Member - [GEOGRAPHIC_DATA] ([GEOGRAPHIC_DATA])" at bounding box center [394, 170] width 325 height 35
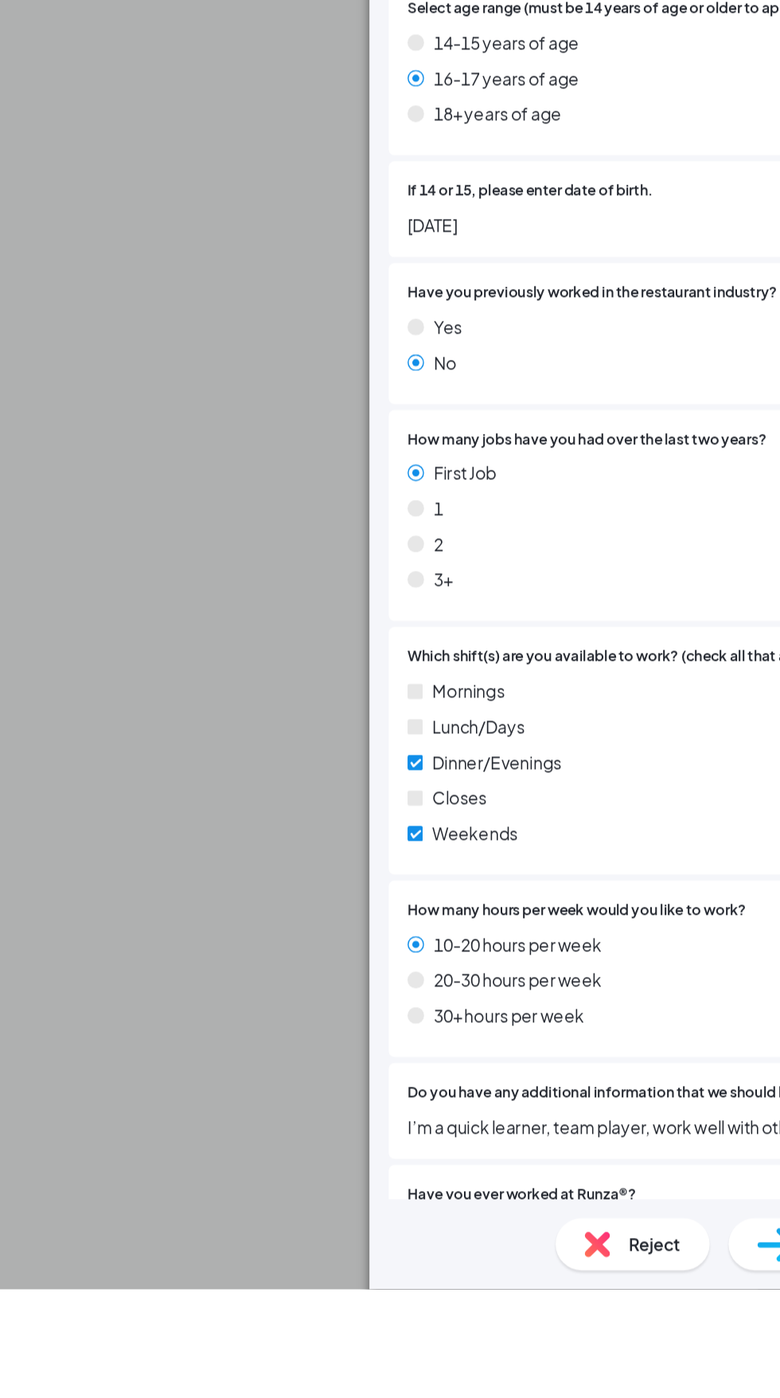
click at [436, 1377] on span "Reject" at bounding box center [440, 1368] width 35 height 18
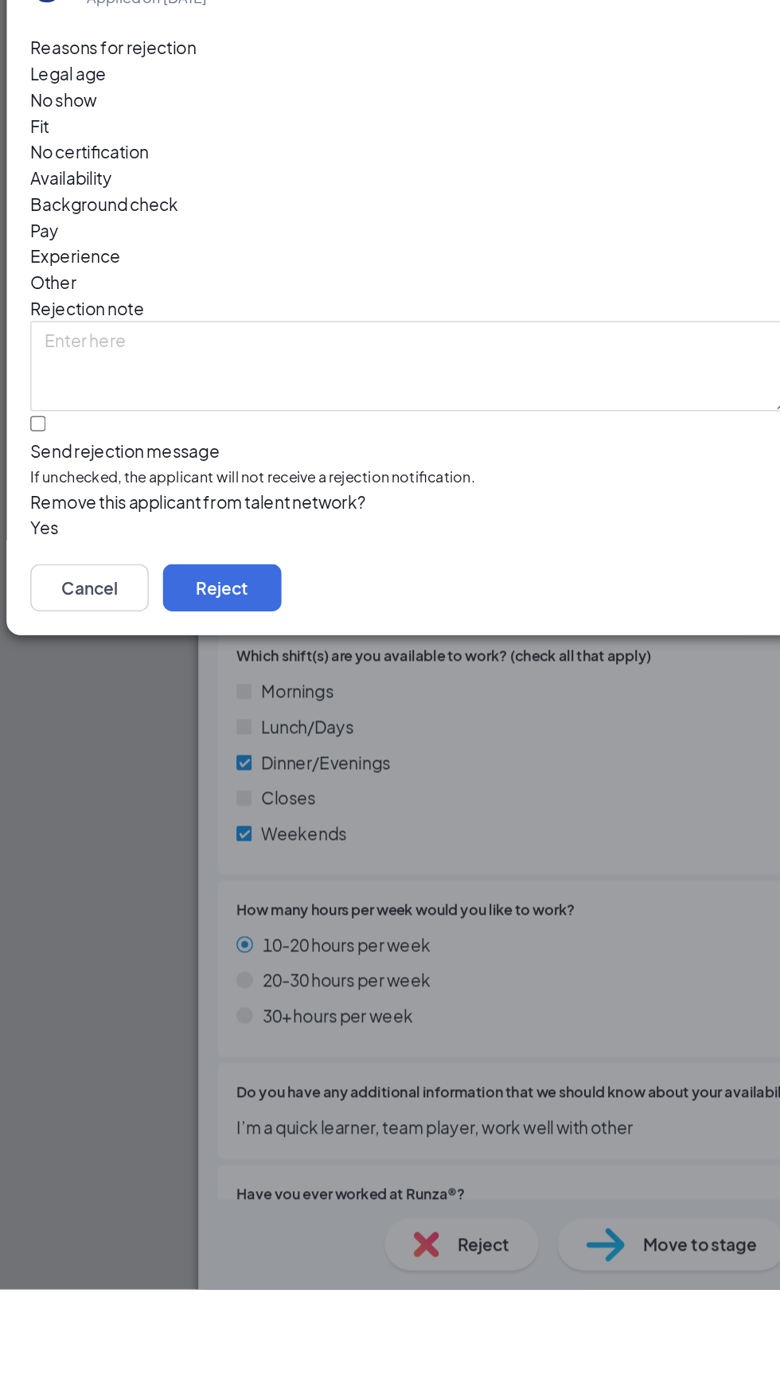
click at [148, 625] on span "Fit" at bounding box center [141, 617] width 13 height 18
click at [304, 943] on button "Reject" at bounding box center [265, 927] width 80 height 32
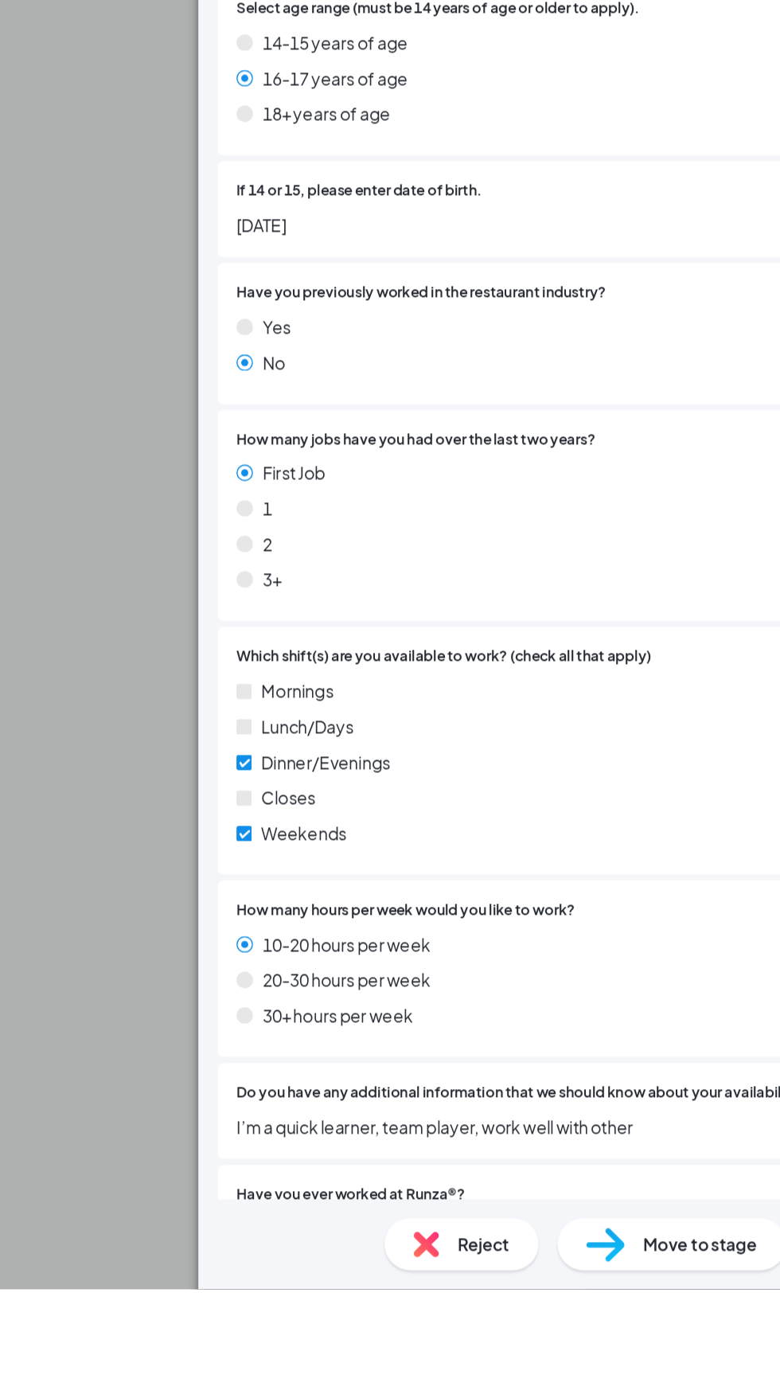
click at [165, 1092] on div "AT [PERSON_NAME] Crew Member - [GEOGRAPHIC_DATA] (West 2nd) at [GEOGRAPHIC_DATA…" at bounding box center [390, 699] width 780 height 1398
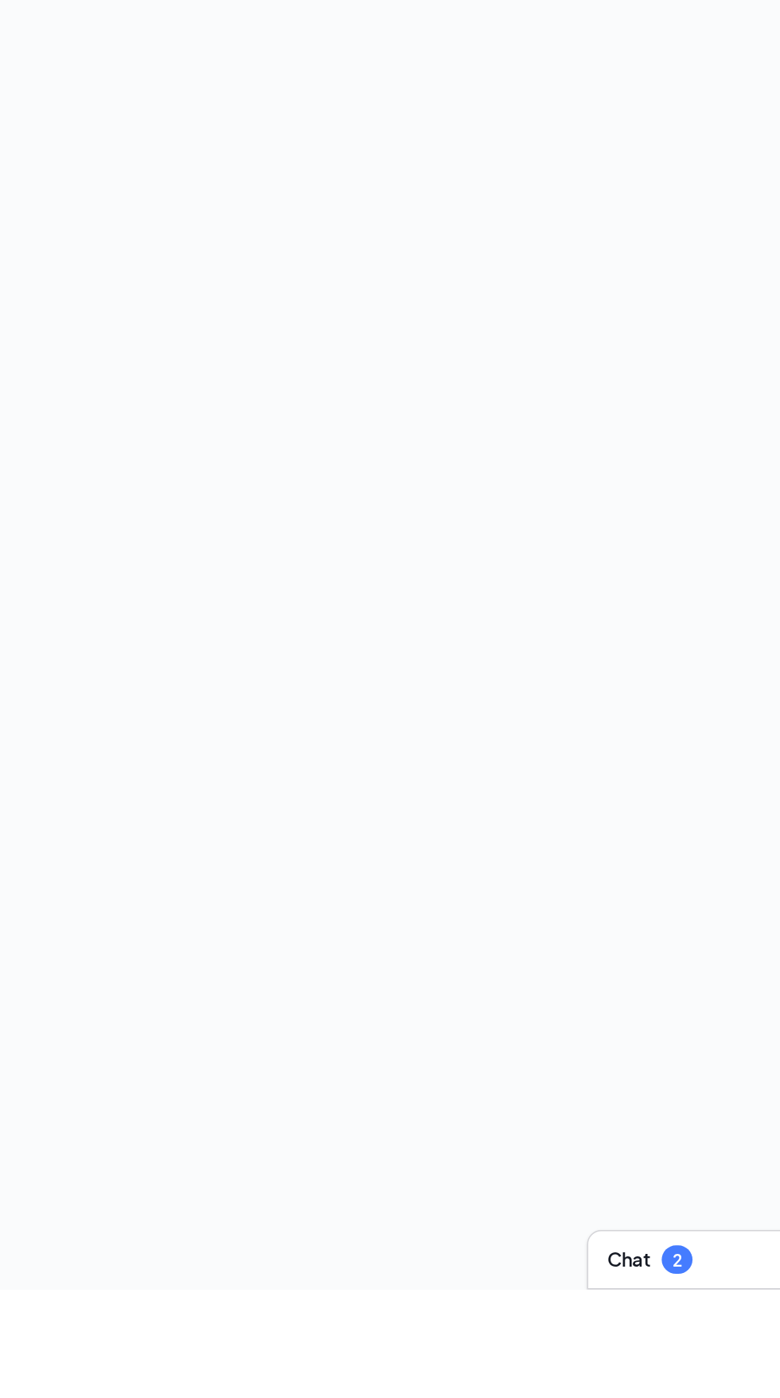
click at [397, 204] on div "Interview completed Waiting for an interview [PERSON_NAME] Position: Crew Membe…" at bounding box center [459, 145] width 454 height 118
